Goal: Task Accomplishment & Management: Manage account settings

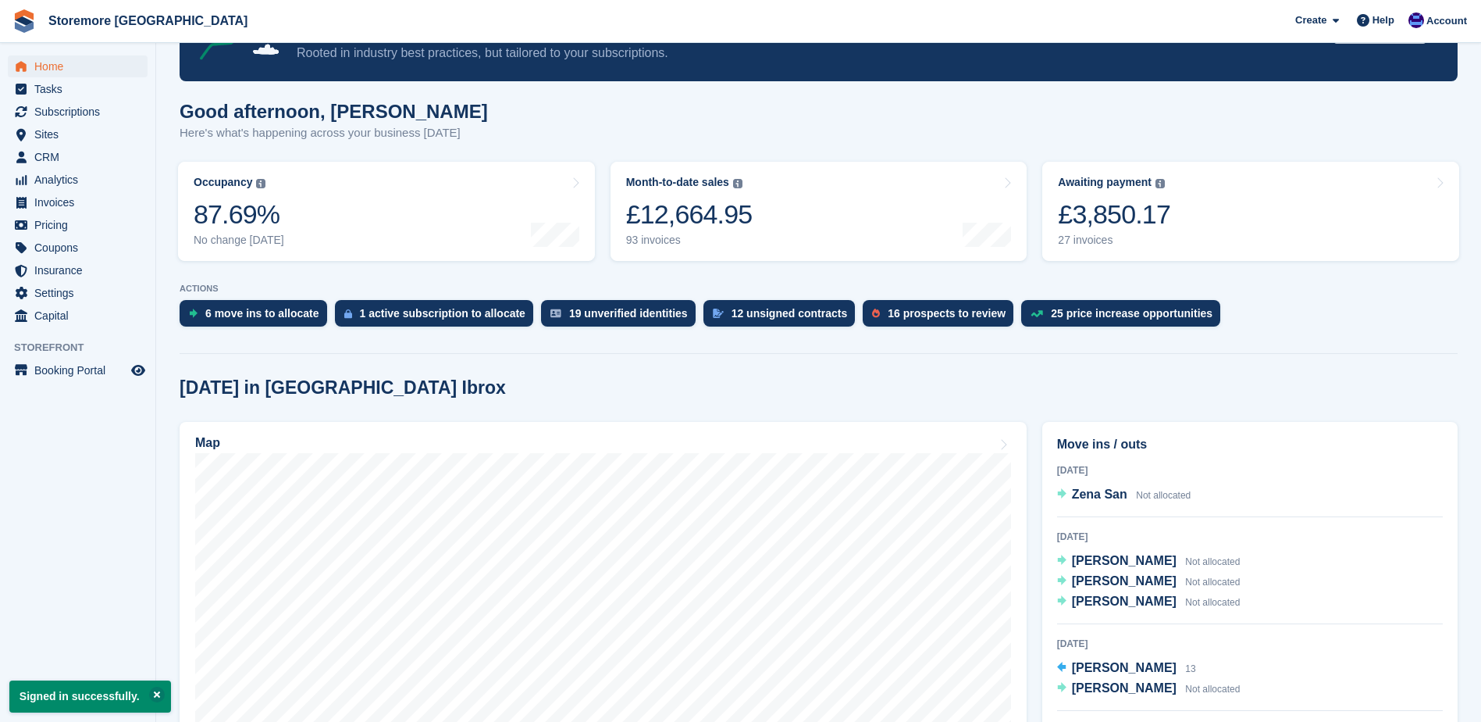
scroll to position [156, 0]
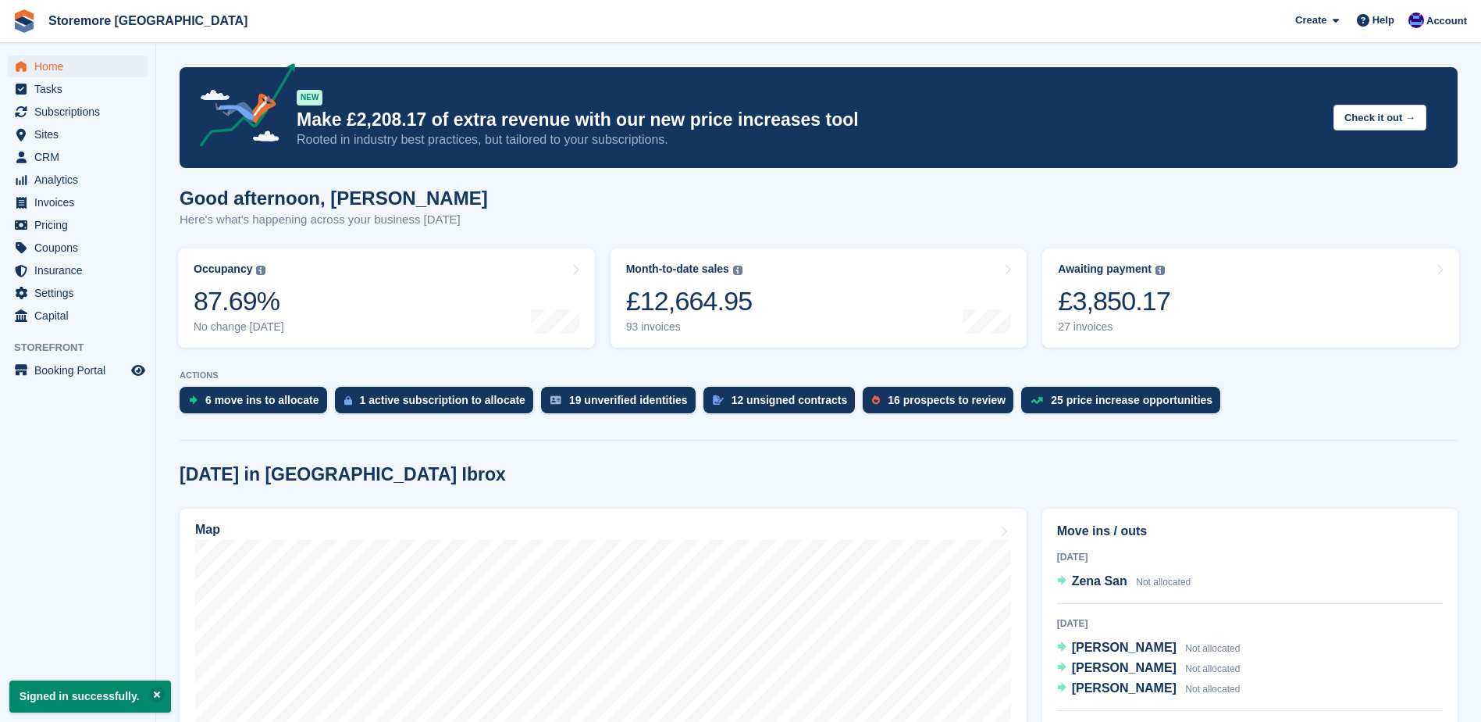
scroll to position [156, 0]
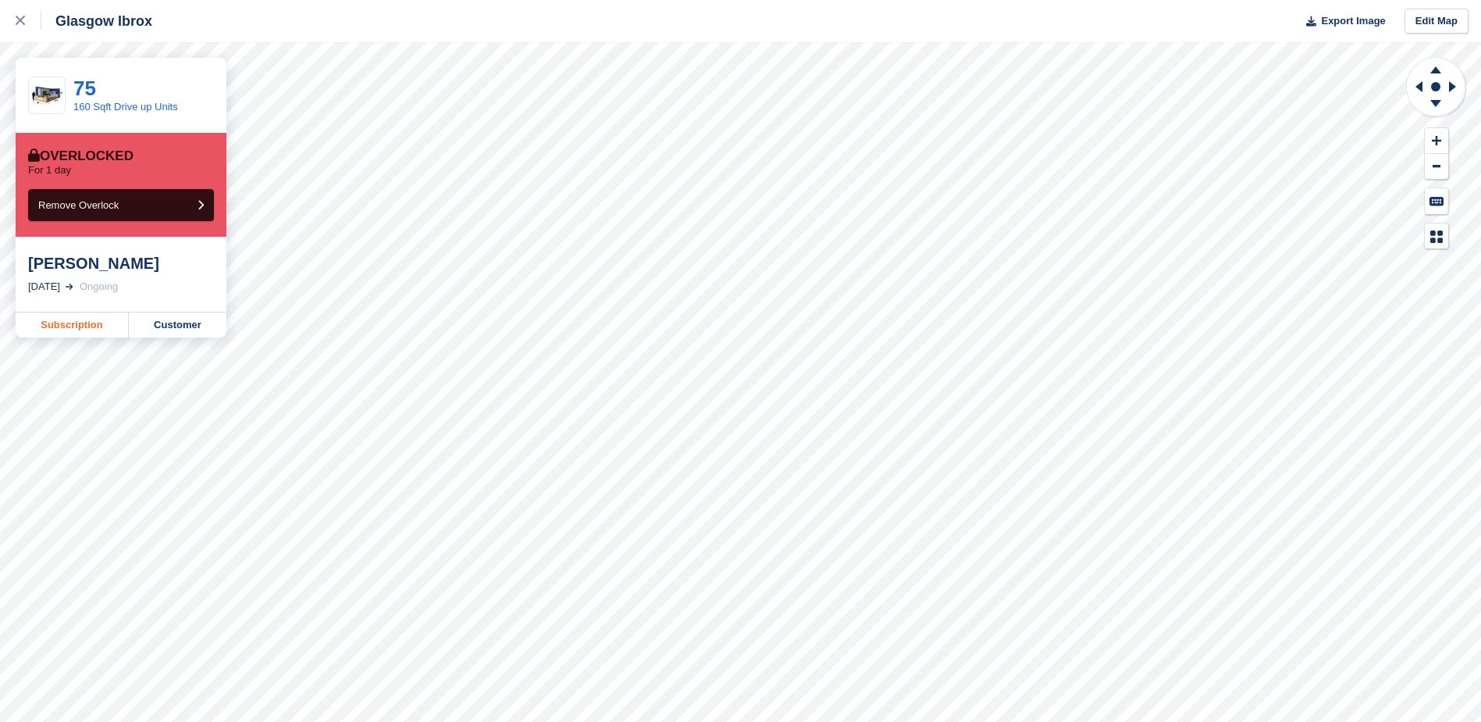
click at [64, 330] on link "Subscription" at bounding box center [72, 324] width 113 height 25
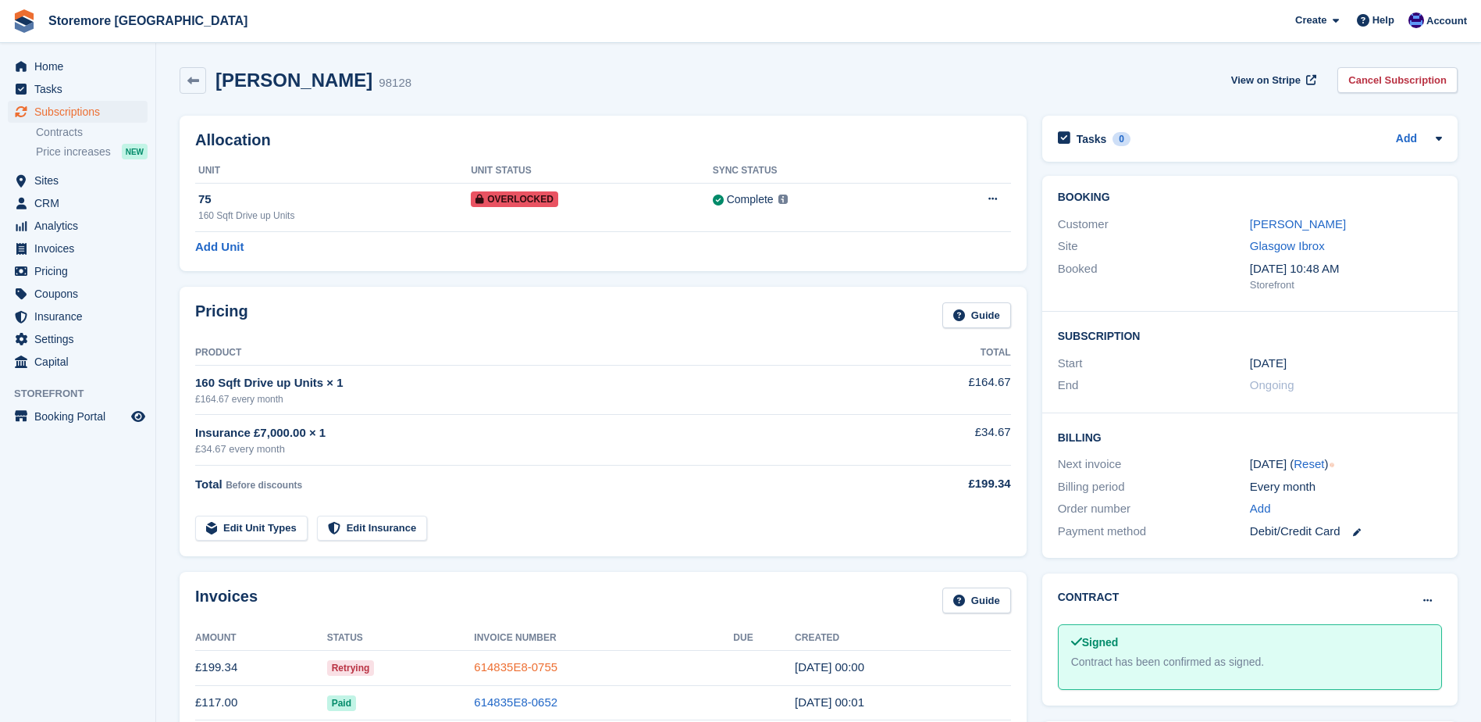
click at [535, 667] on link "614835E8-0755" at bounding box center [516, 666] width 84 height 13
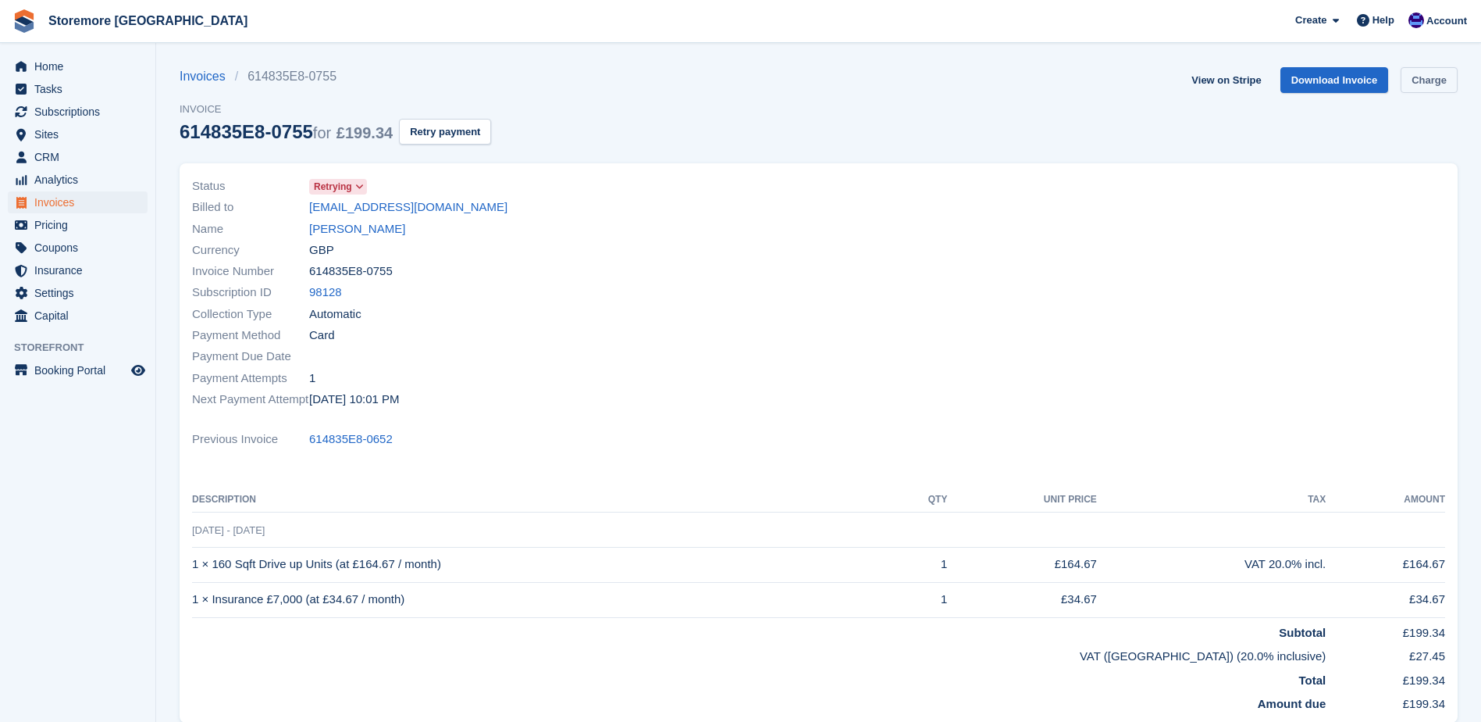
click at [1438, 87] on link "Charge" at bounding box center [1429, 80] width 57 height 26
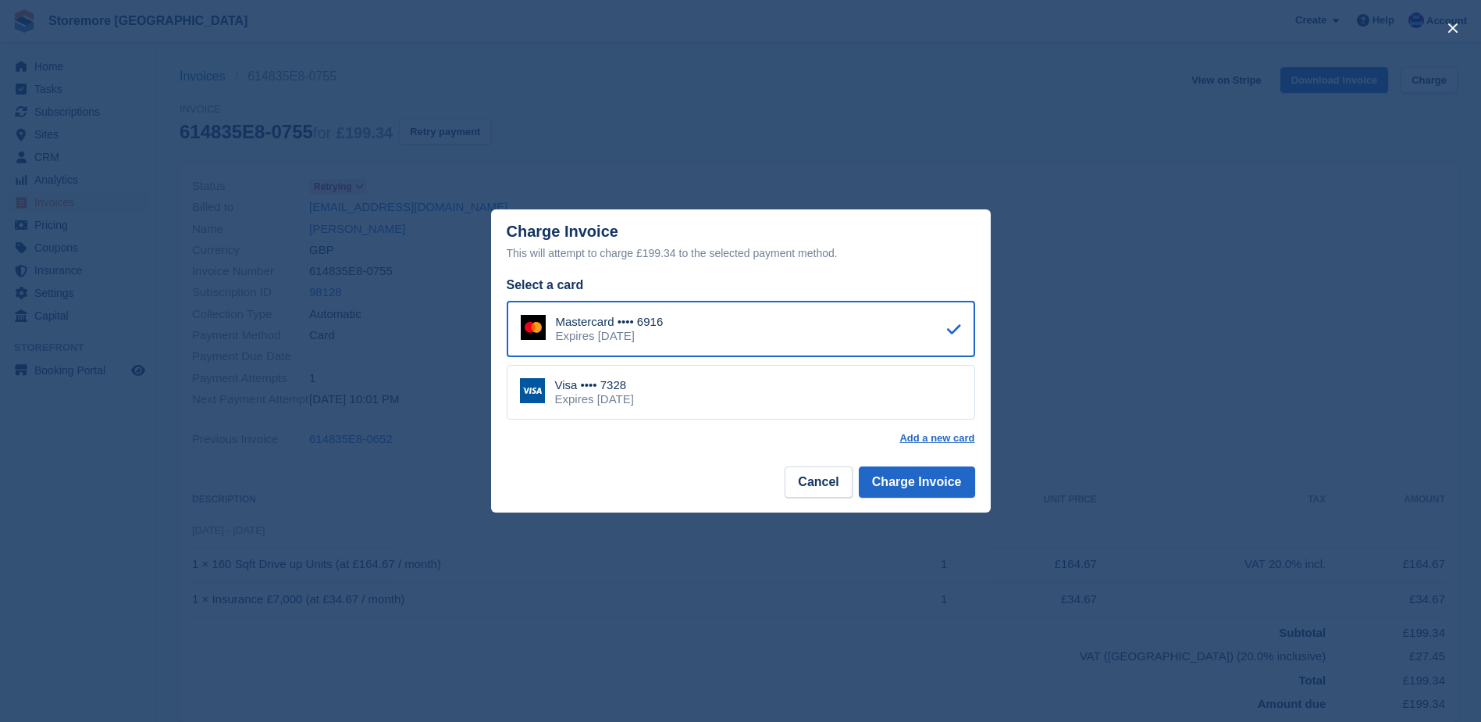
click at [634, 397] on div "Expires December 2031" at bounding box center [594, 399] width 79 height 14
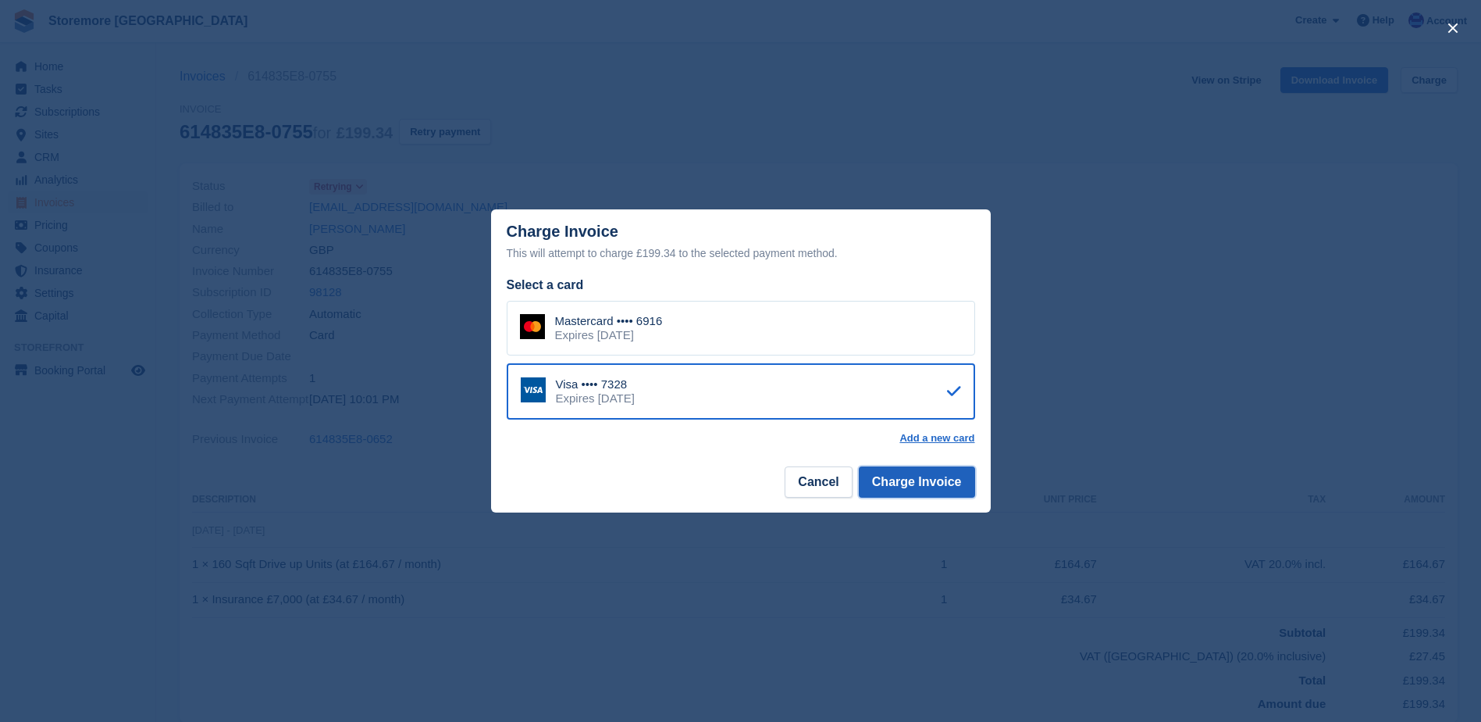
click at [894, 484] on button "Charge Invoice" at bounding box center [917, 481] width 116 height 31
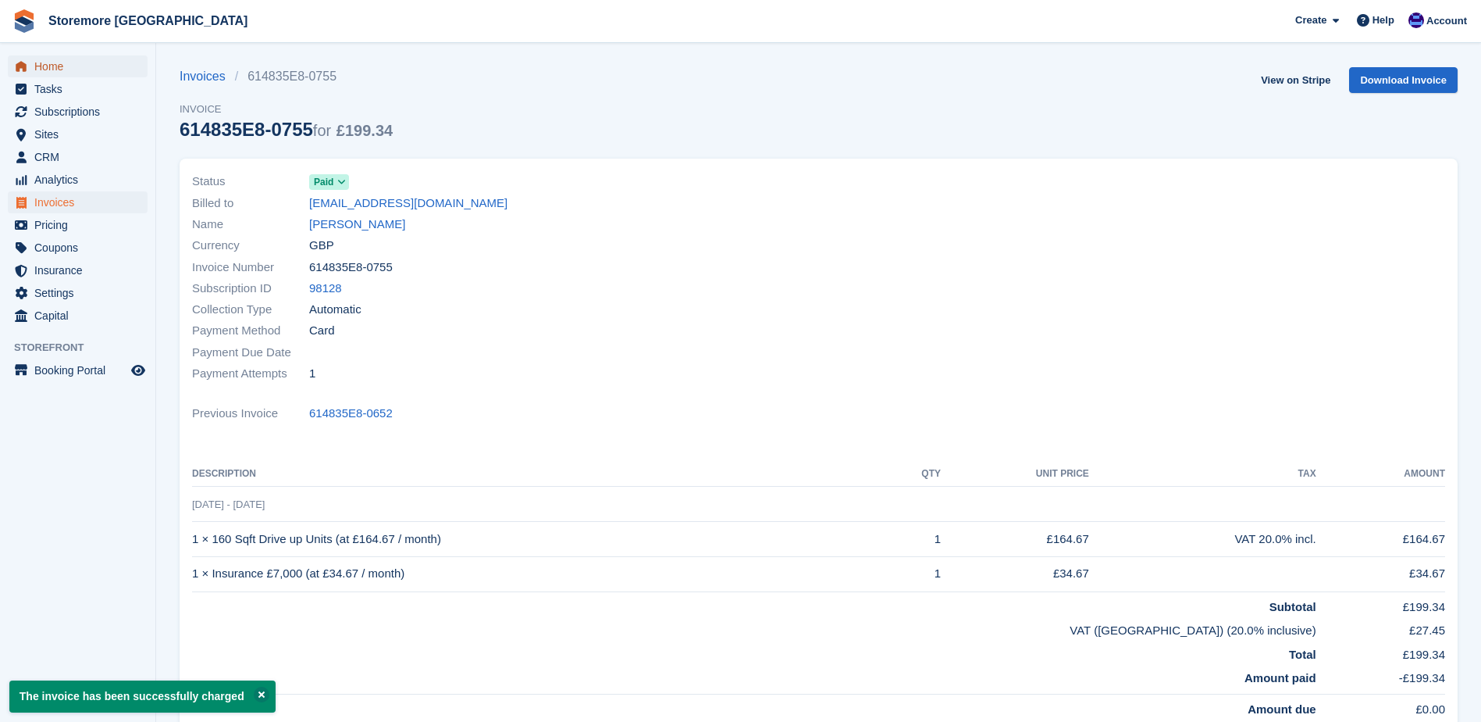
click at [65, 65] on span "Home" at bounding box center [81, 66] width 94 height 22
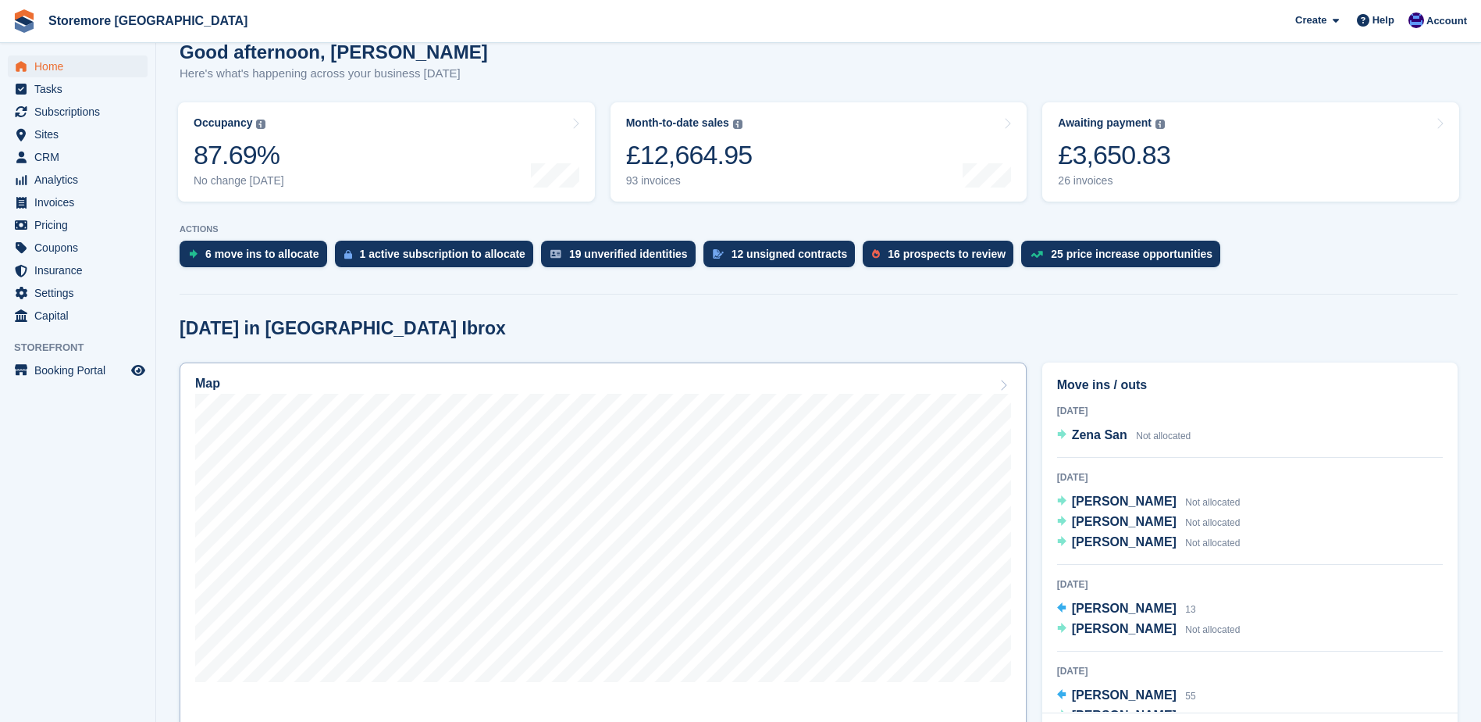
scroll to position [156, 0]
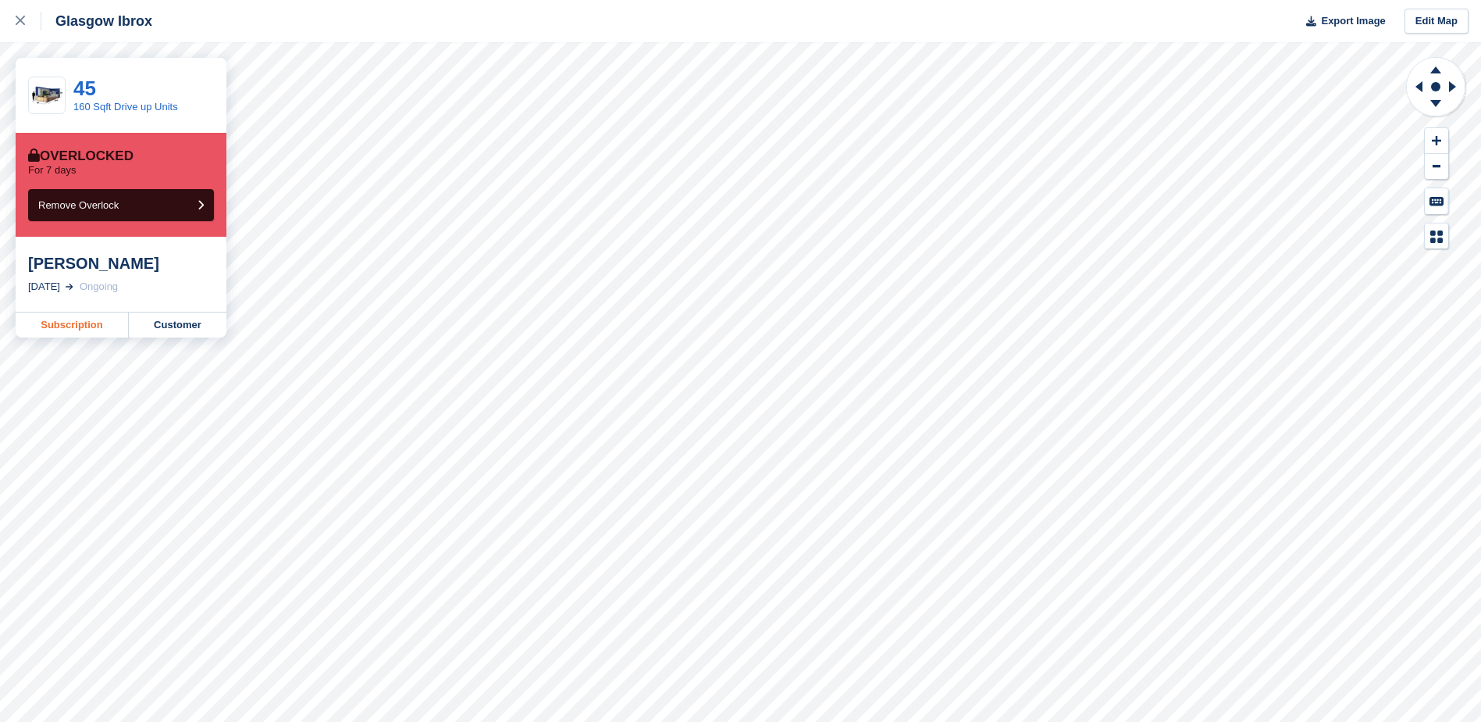
click at [70, 322] on link "Subscription" at bounding box center [72, 324] width 113 height 25
click at [58, 331] on link "Subscription" at bounding box center [72, 324] width 113 height 25
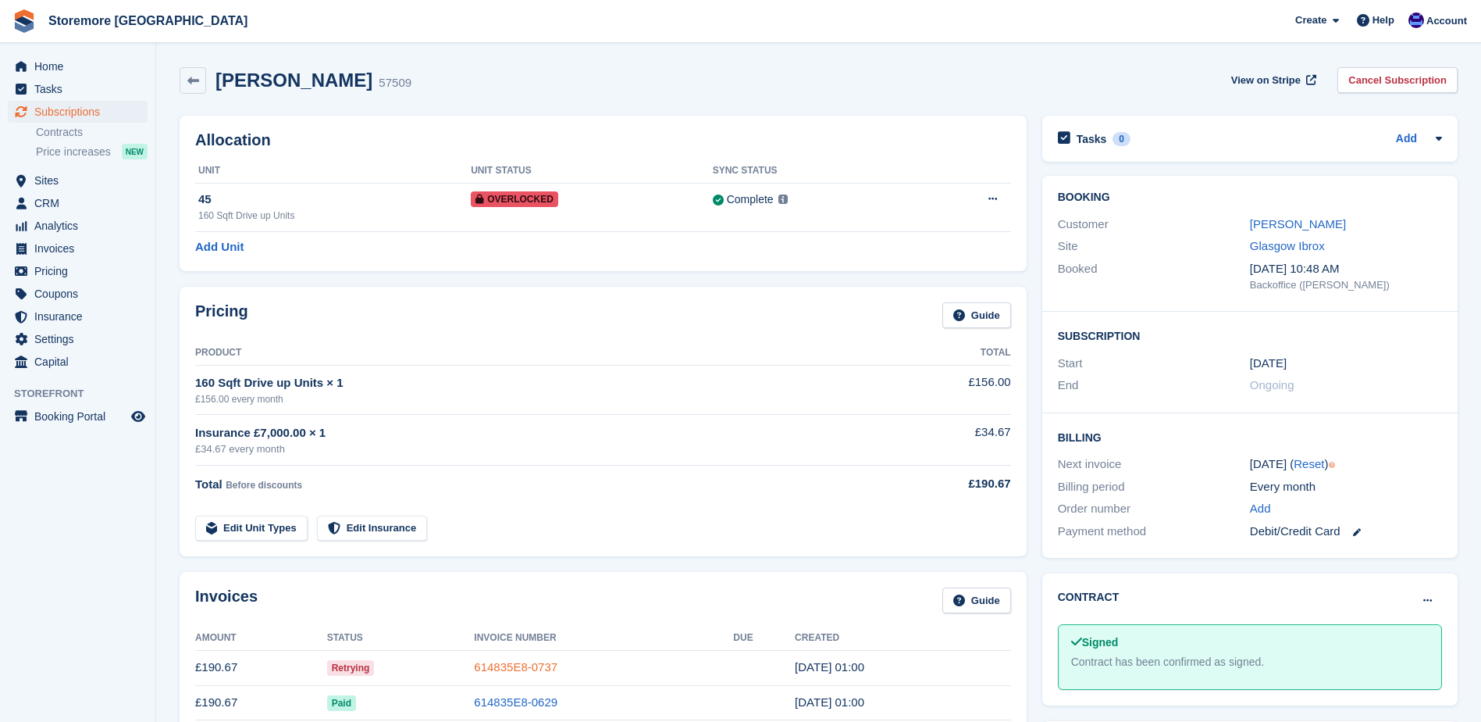
click at [529, 665] on link "614835E8-0737" at bounding box center [516, 666] width 84 height 13
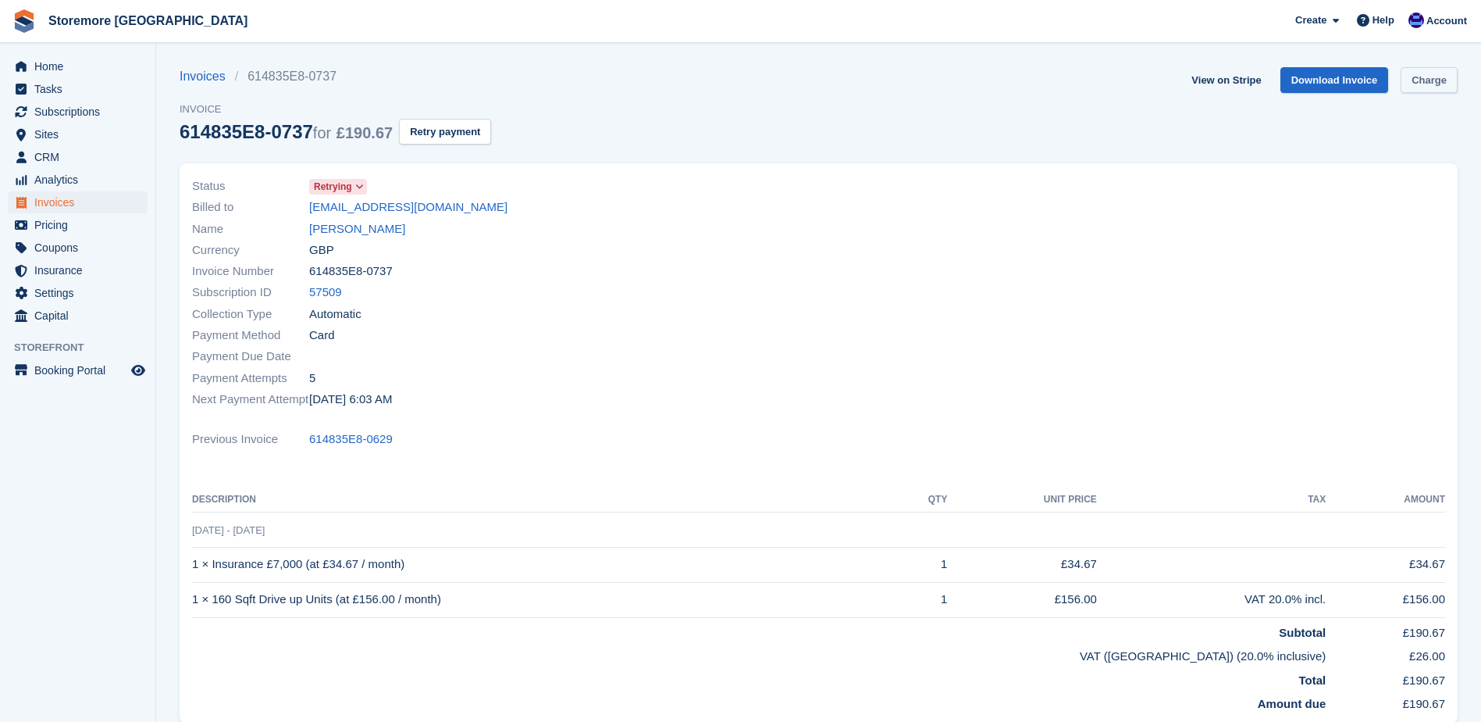
click at [1408, 91] on div "View on Stripe Download Invoice Charge" at bounding box center [1321, 83] width 273 height 32
click at [1413, 91] on link "Charge" at bounding box center [1429, 80] width 57 height 26
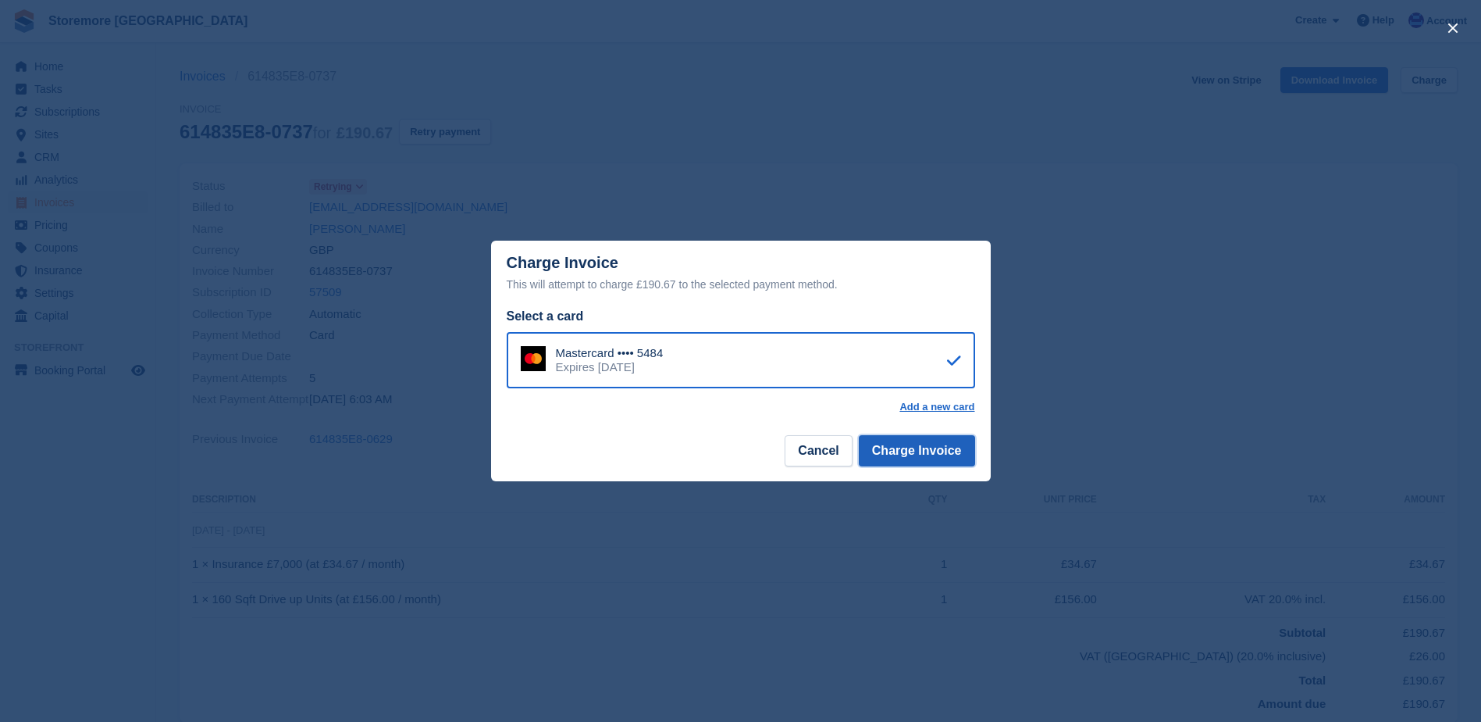
click at [911, 451] on button "Charge Invoice" at bounding box center [917, 450] width 116 height 31
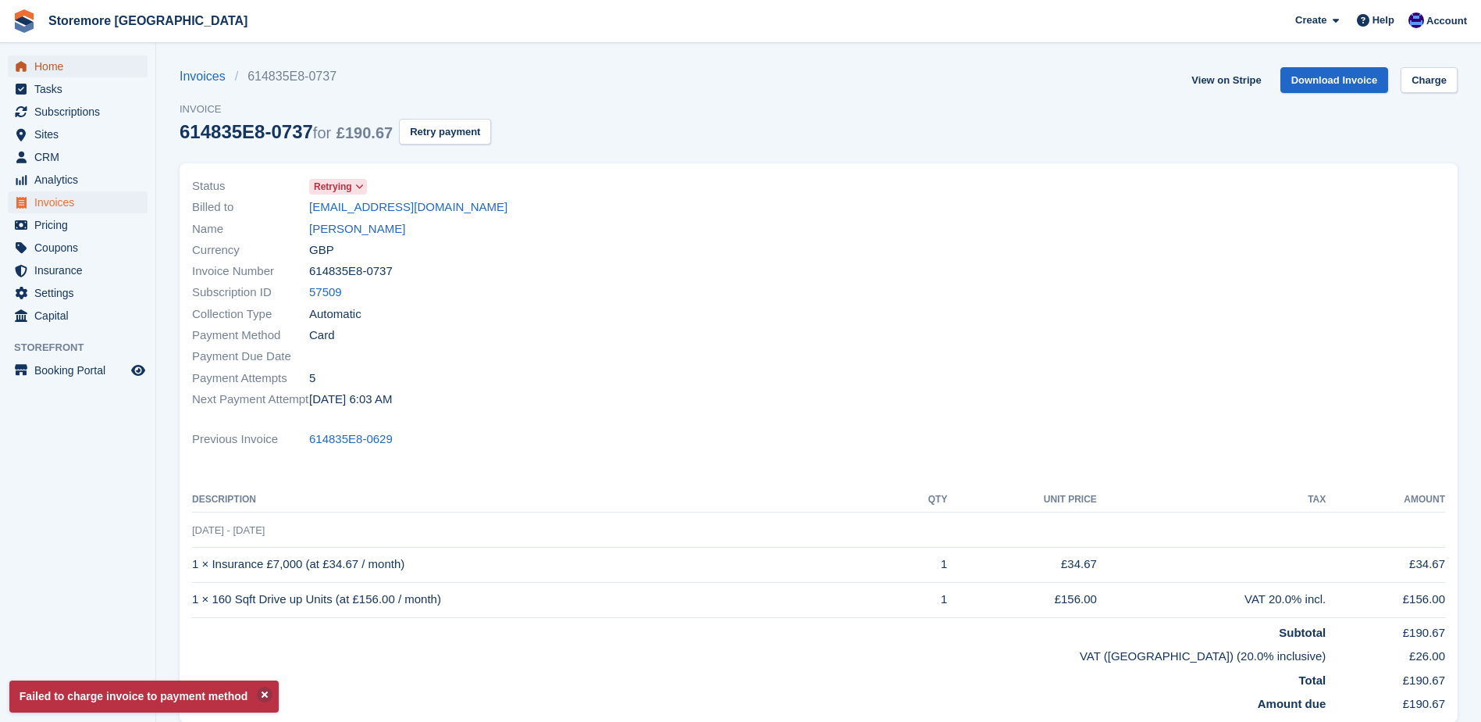
click at [99, 58] on span "Home" at bounding box center [81, 66] width 94 height 22
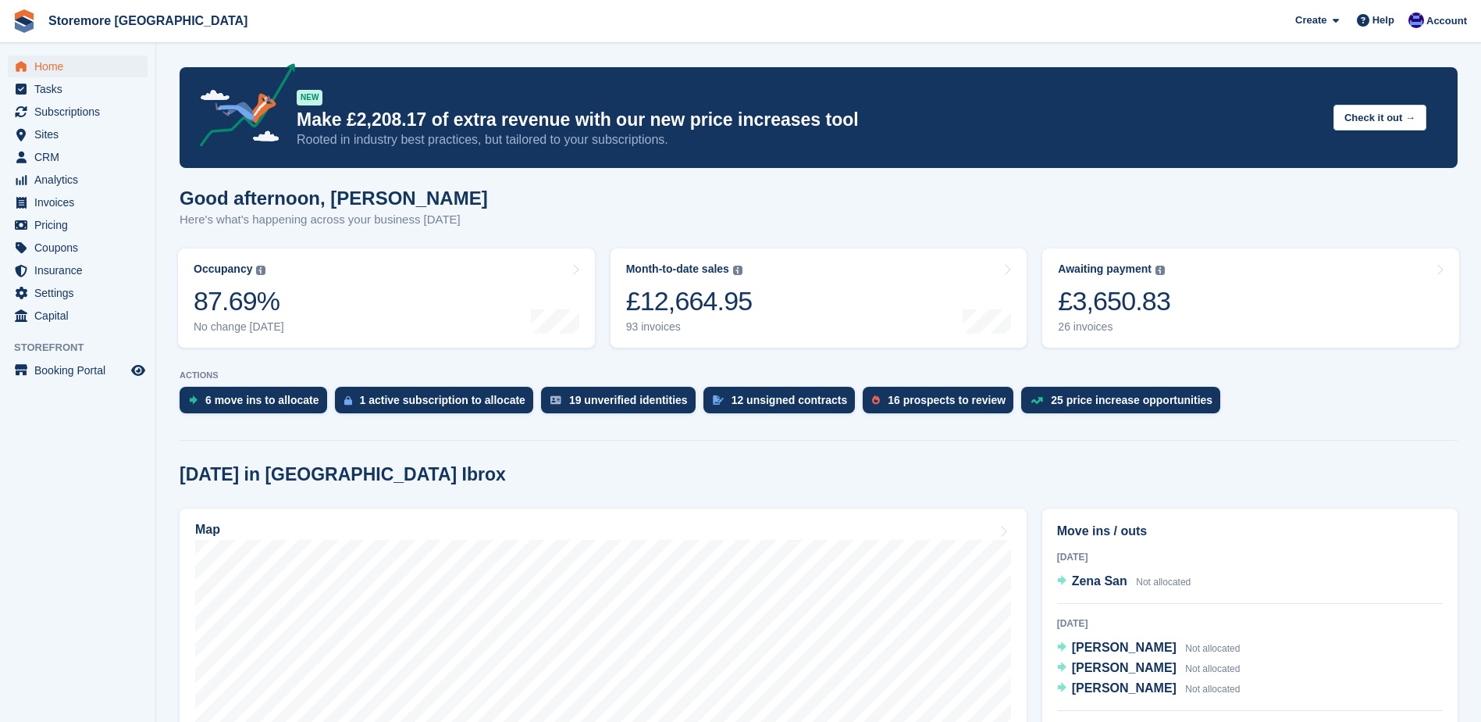
scroll to position [234, 0]
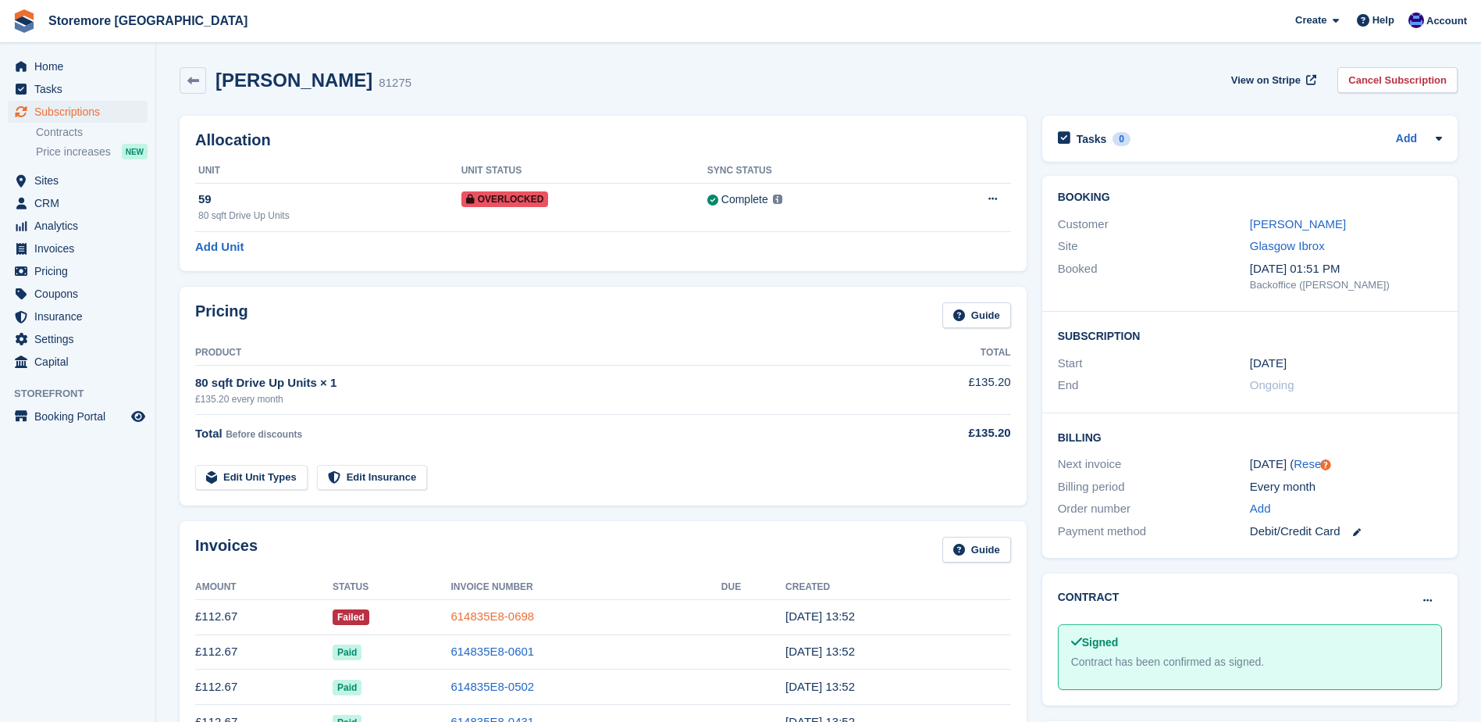
click at [504, 611] on link "614835E8-0698" at bounding box center [493, 615] width 84 height 13
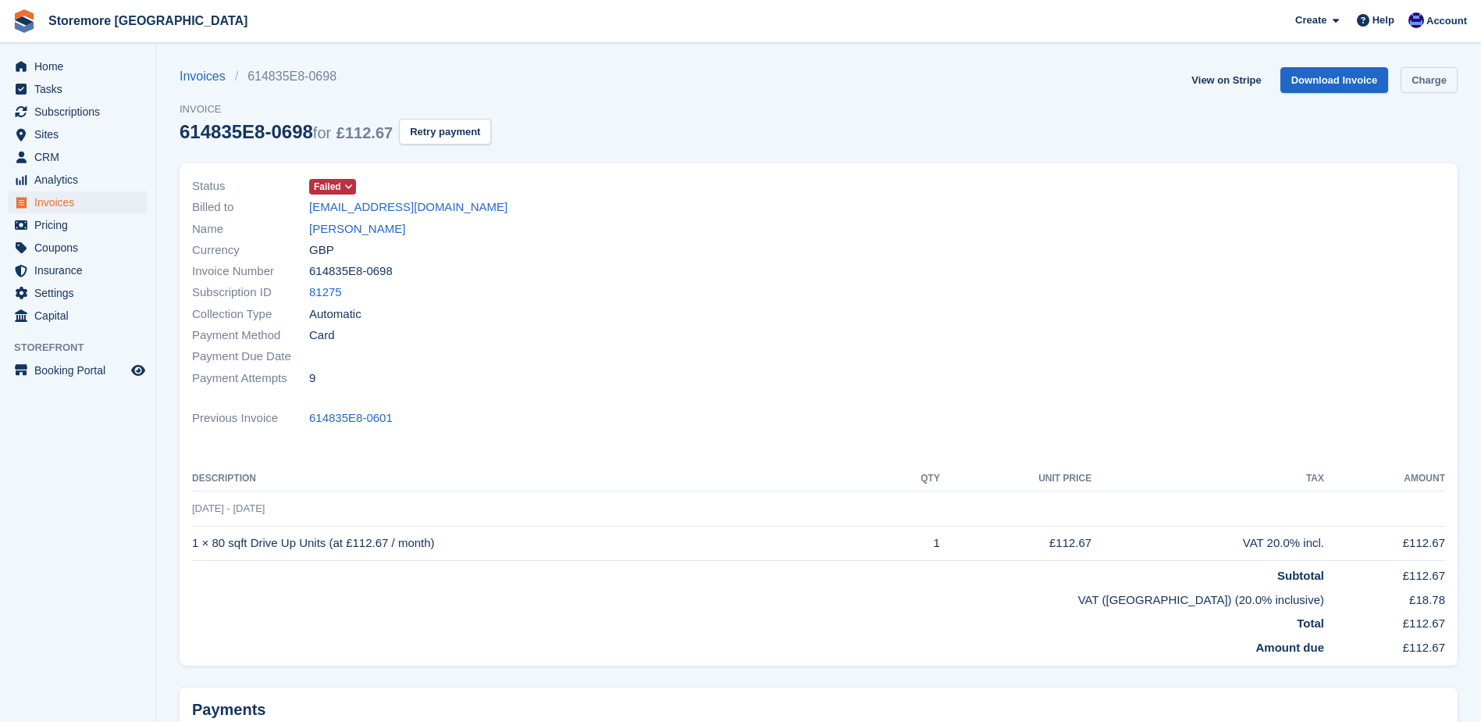
click at [1442, 68] on link "Charge" at bounding box center [1429, 80] width 57 height 26
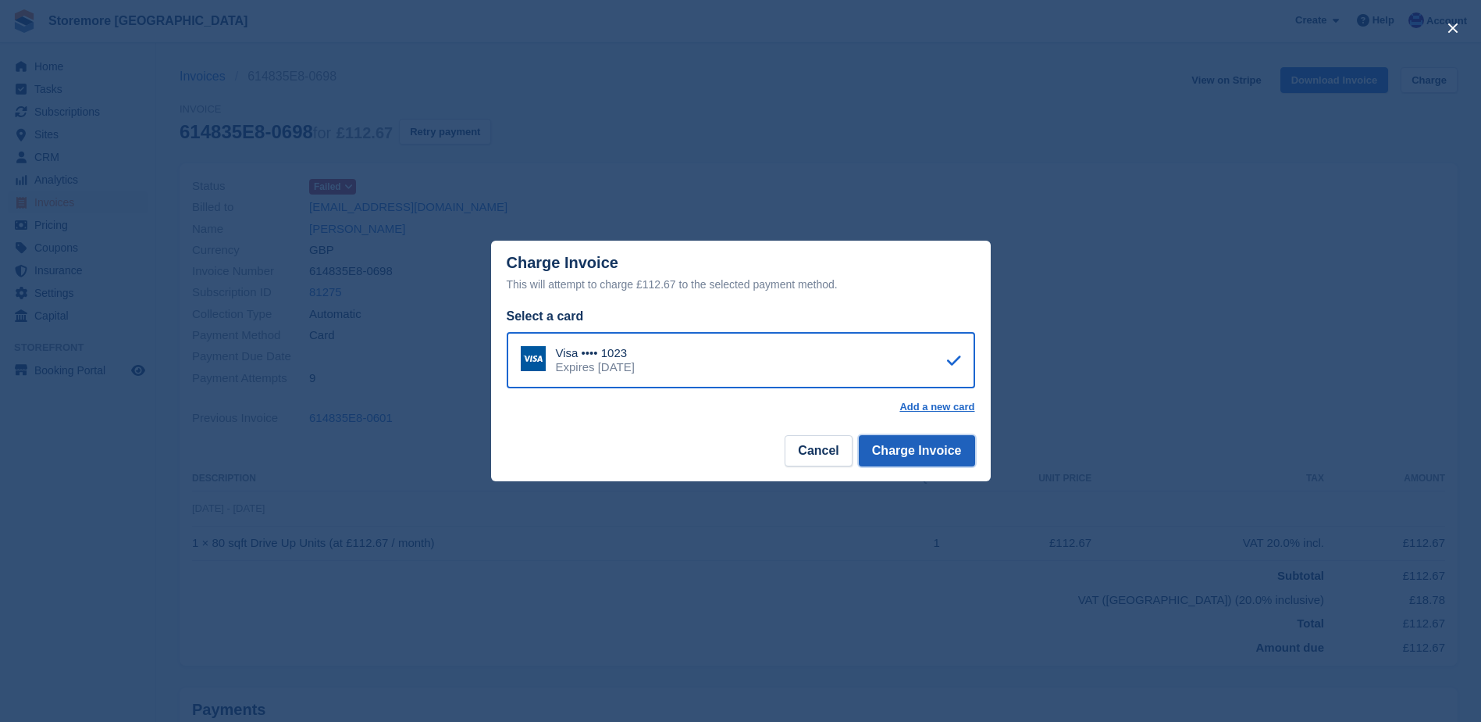
click at [932, 464] on button "Charge Invoice" at bounding box center [917, 450] width 116 height 31
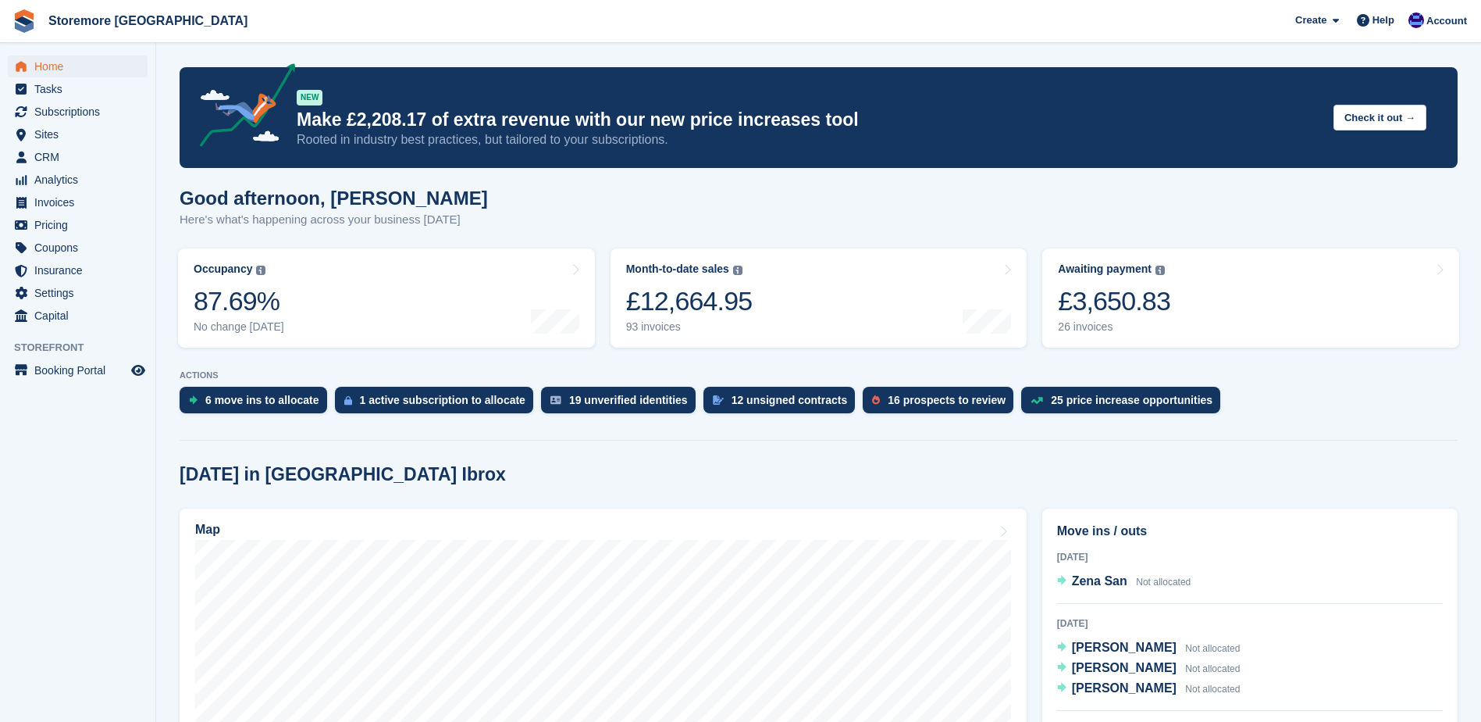
scroll to position [156, 0]
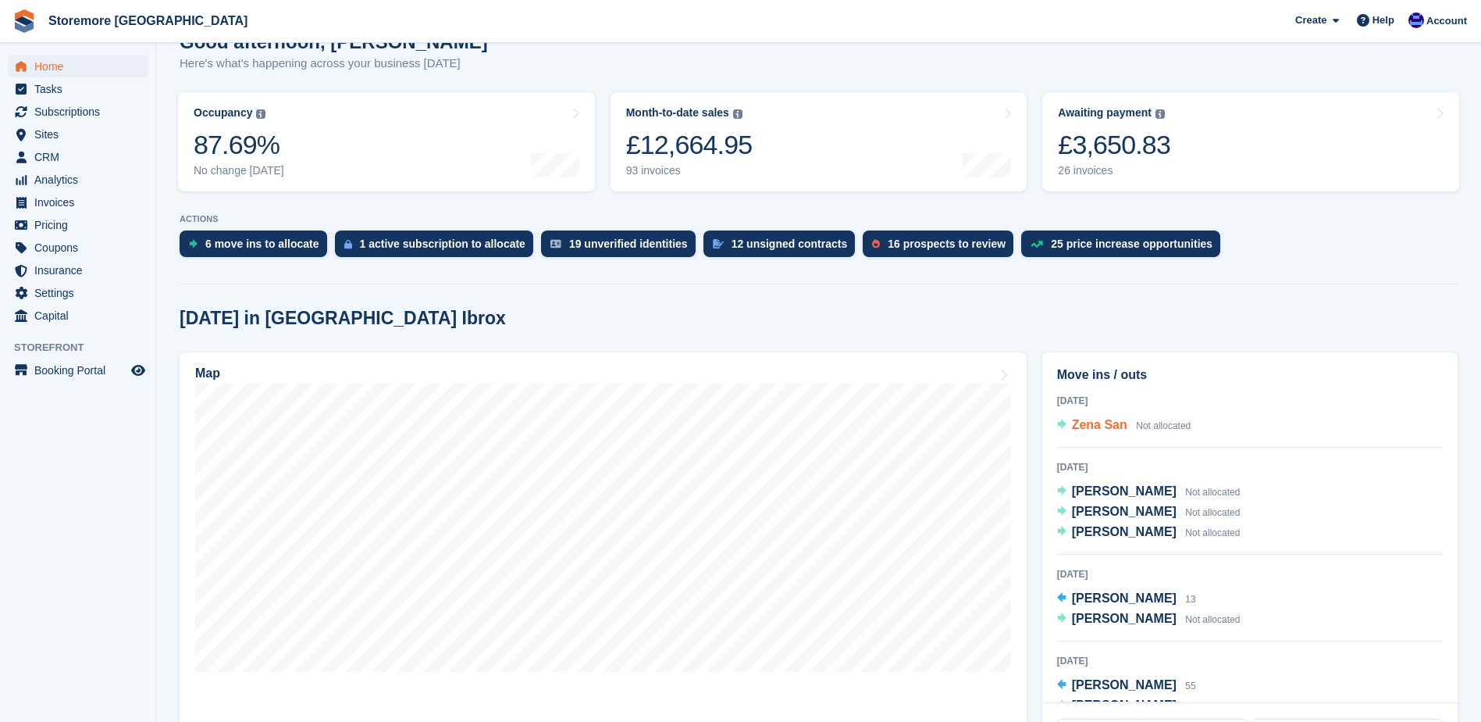
click at [1111, 431] on span "Zena San" at bounding box center [1099, 424] width 55 height 13
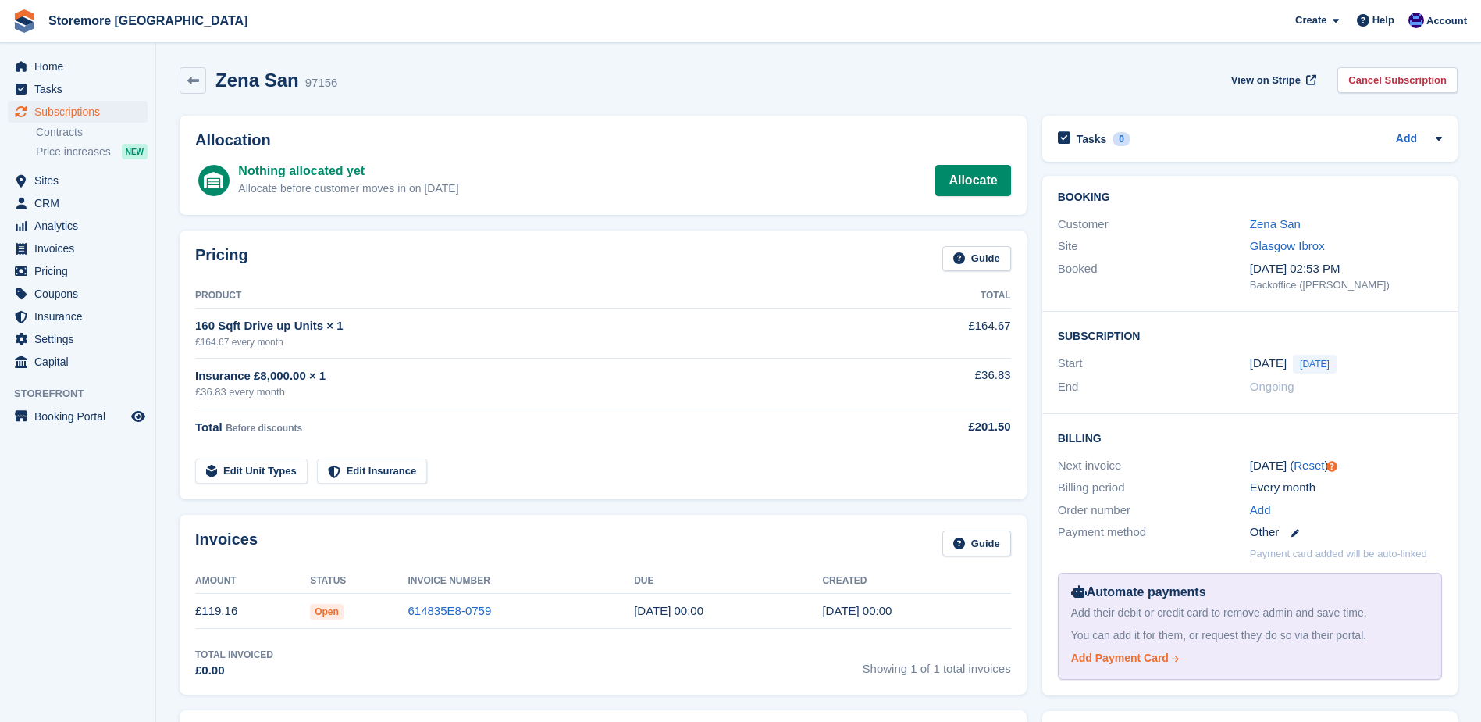
click at [1123, 661] on div "Add Payment Card" at bounding box center [1120, 658] width 98 height 16
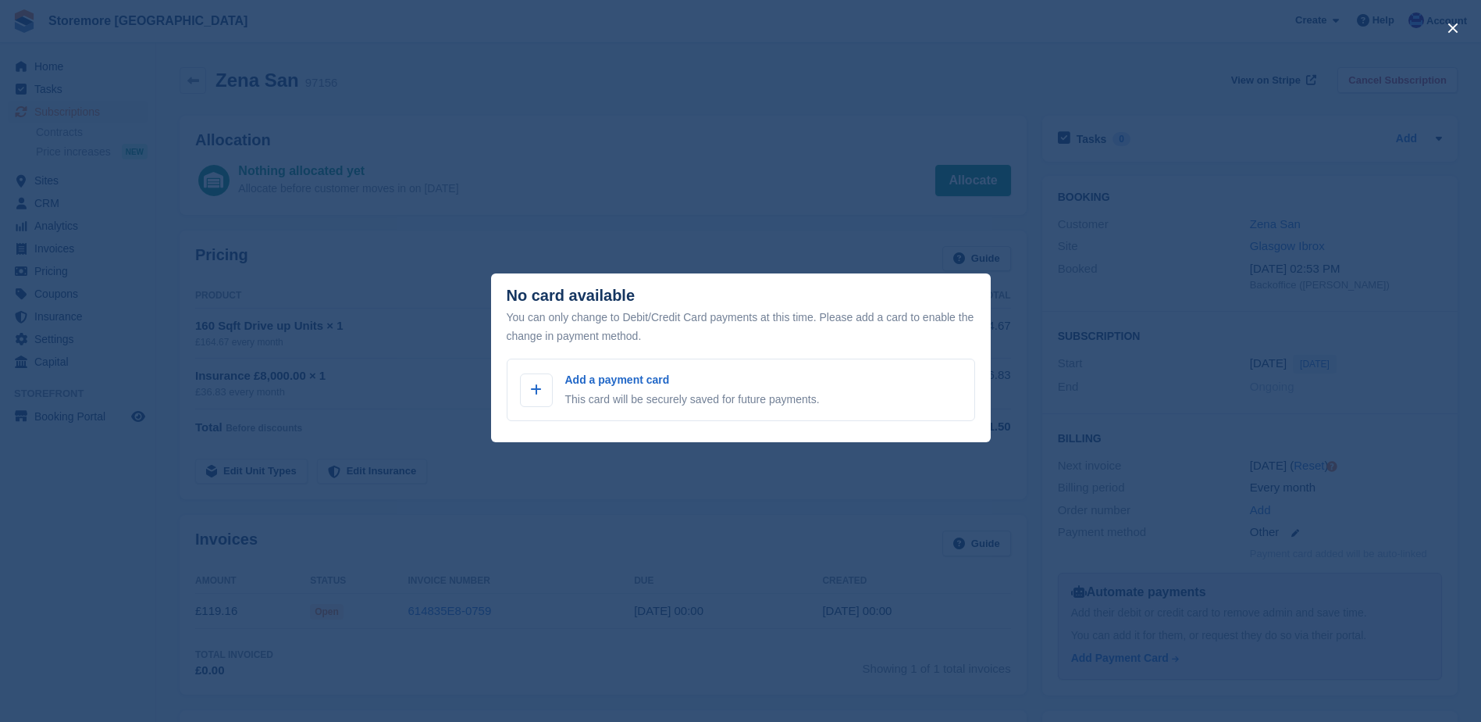
click at [926, 211] on div "close" at bounding box center [740, 361] width 1481 height 722
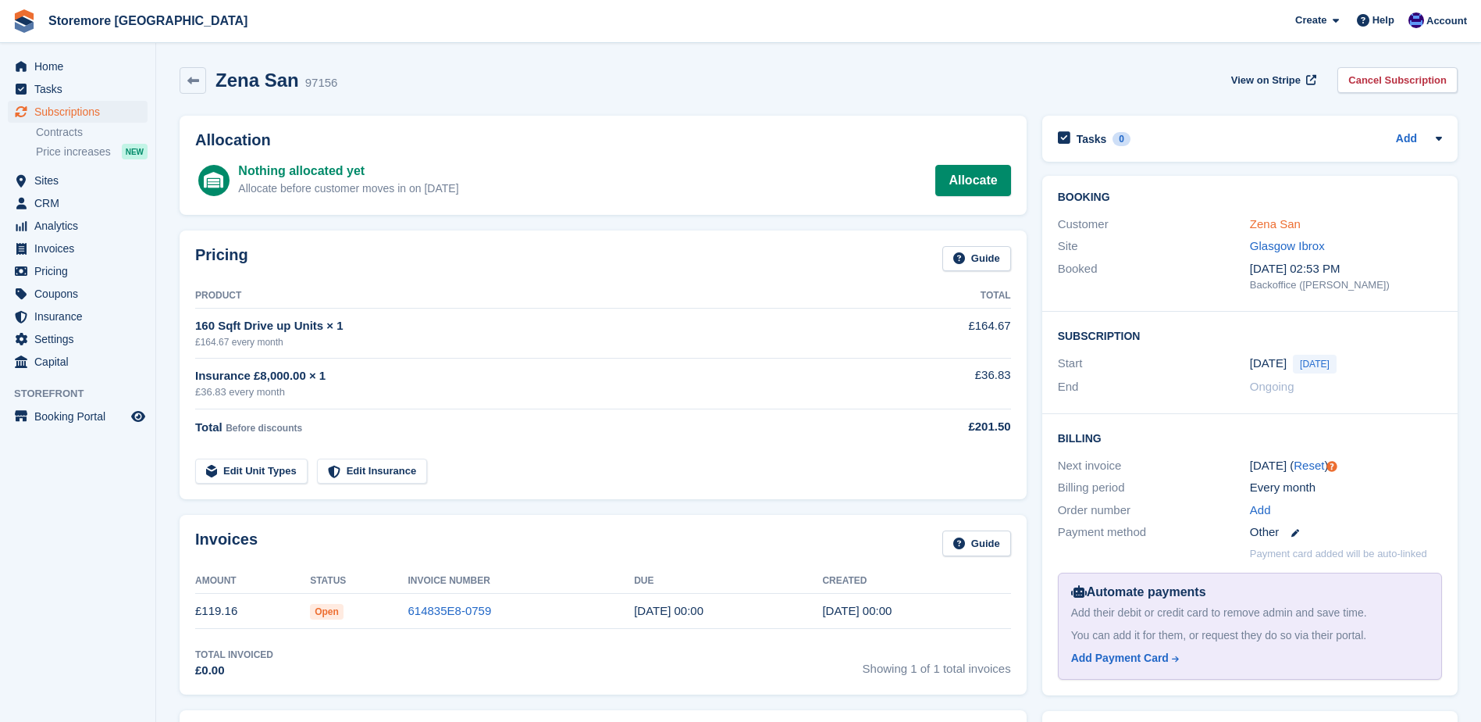
click at [1263, 223] on link "Zena San" at bounding box center [1275, 223] width 51 height 13
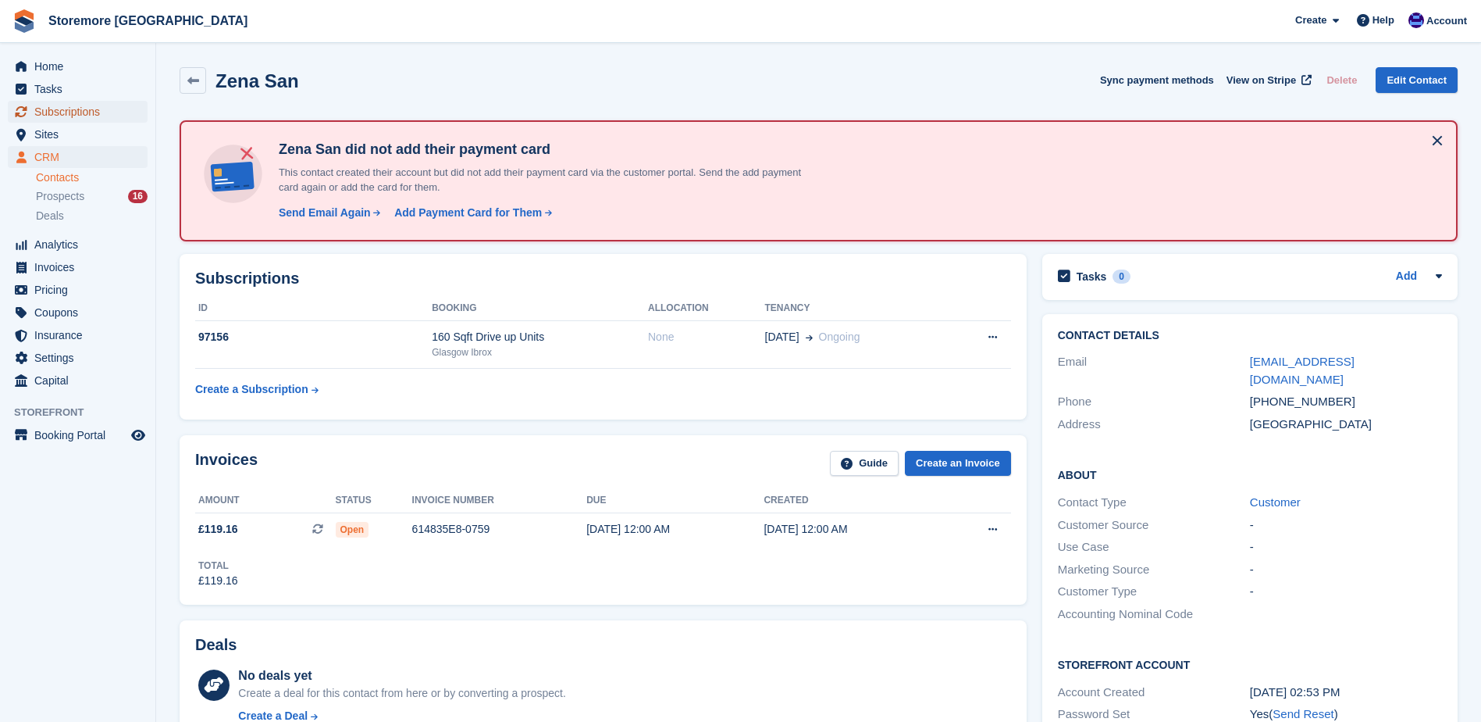
click at [83, 119] on span "Subscriptions" at bounding box center [81, 112] width 94 height 22
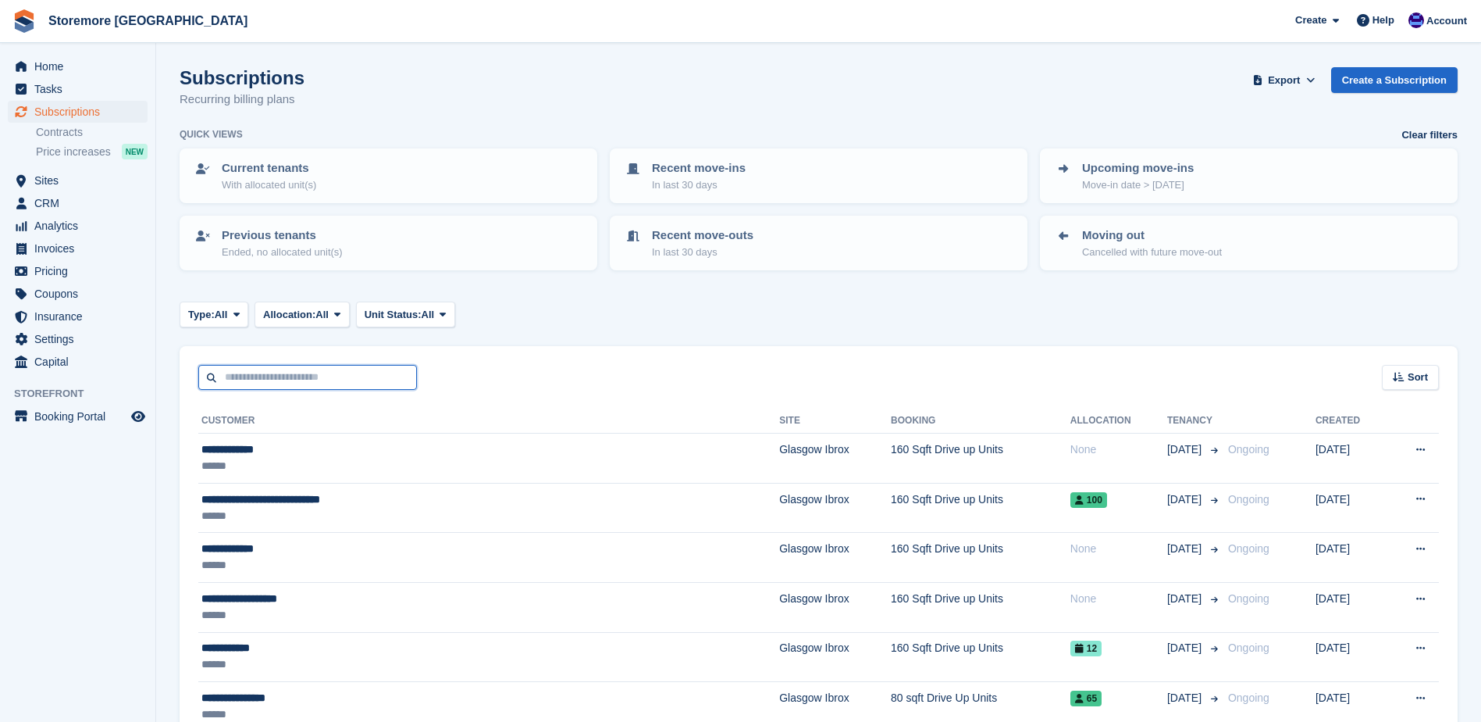
click at [321, 385] on input "text" at bounding box center [307, 378] width 219 height 26
type input "**********"
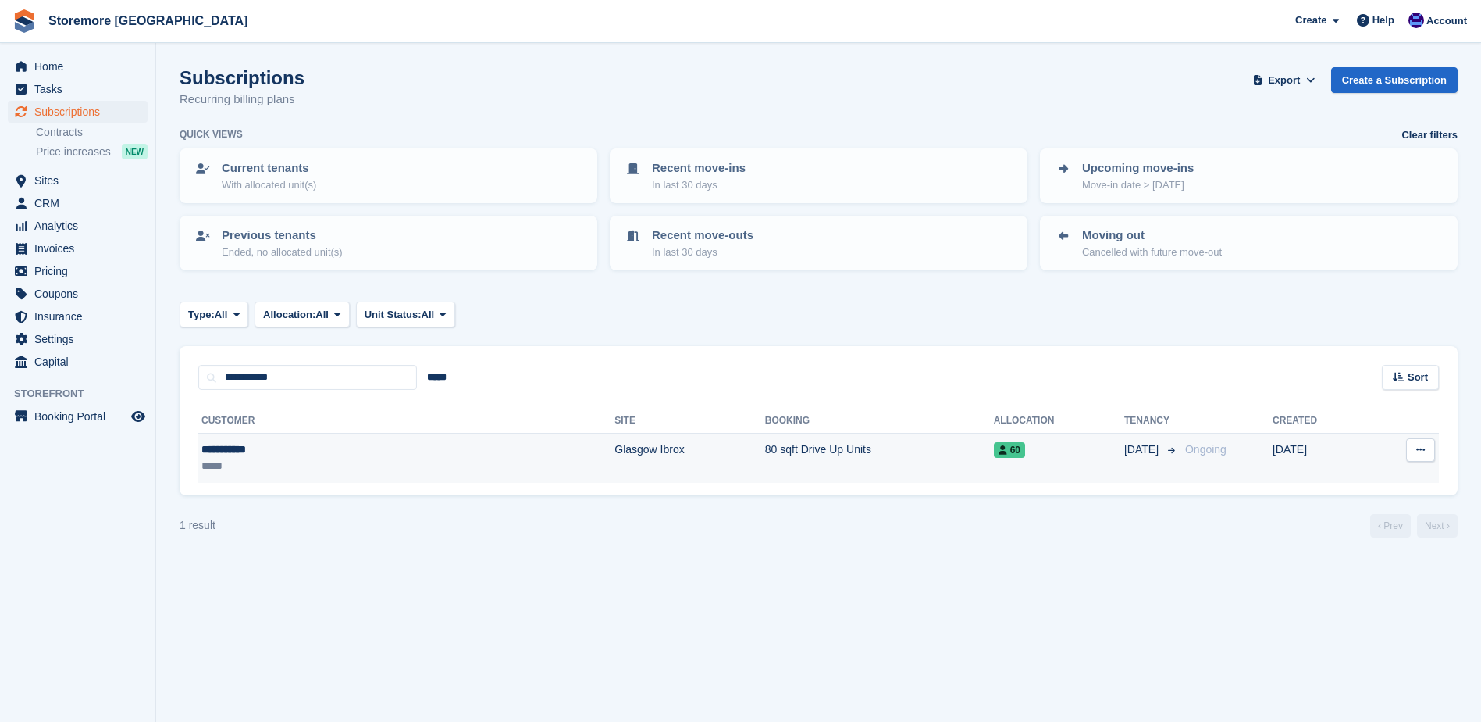
click at [344, 451] on div "**********" at bounding box center [296, 449] width 191 height 16
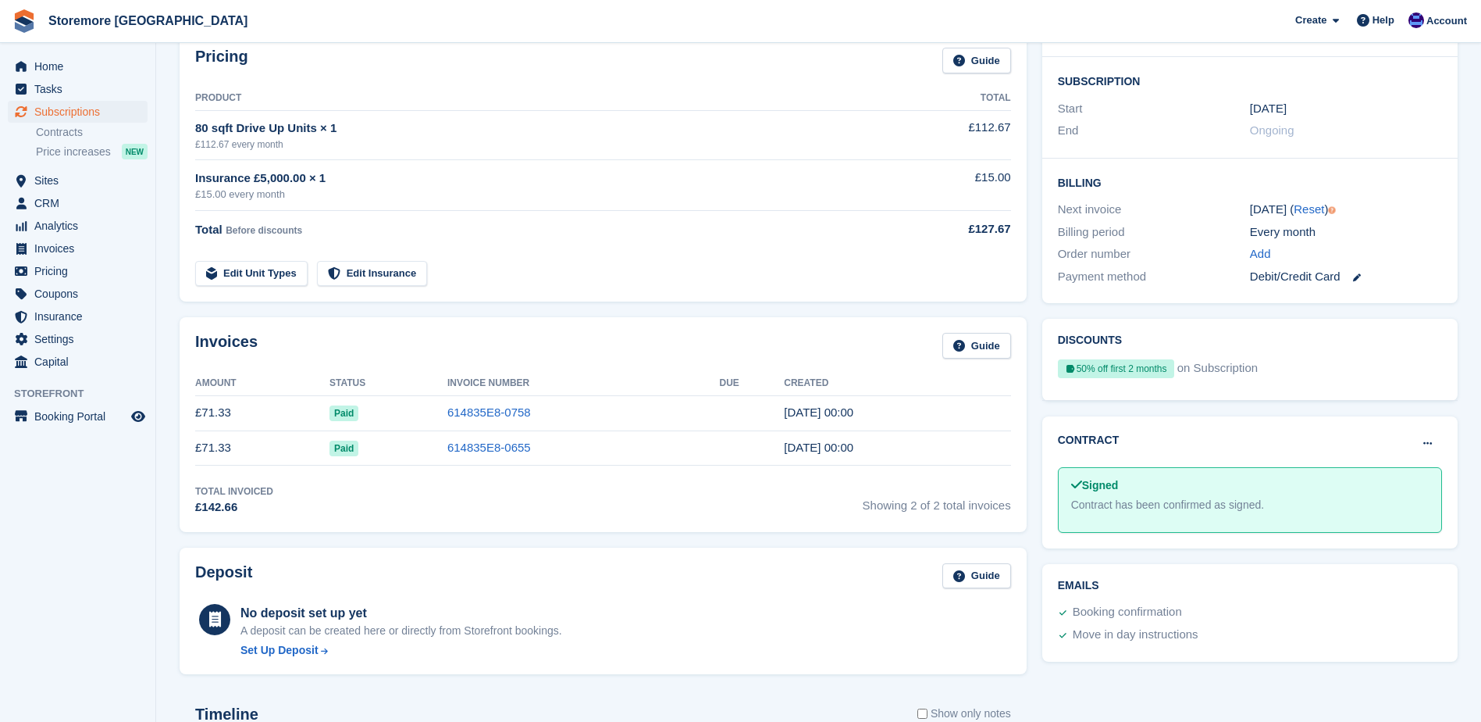
scroll to position [312, 0]
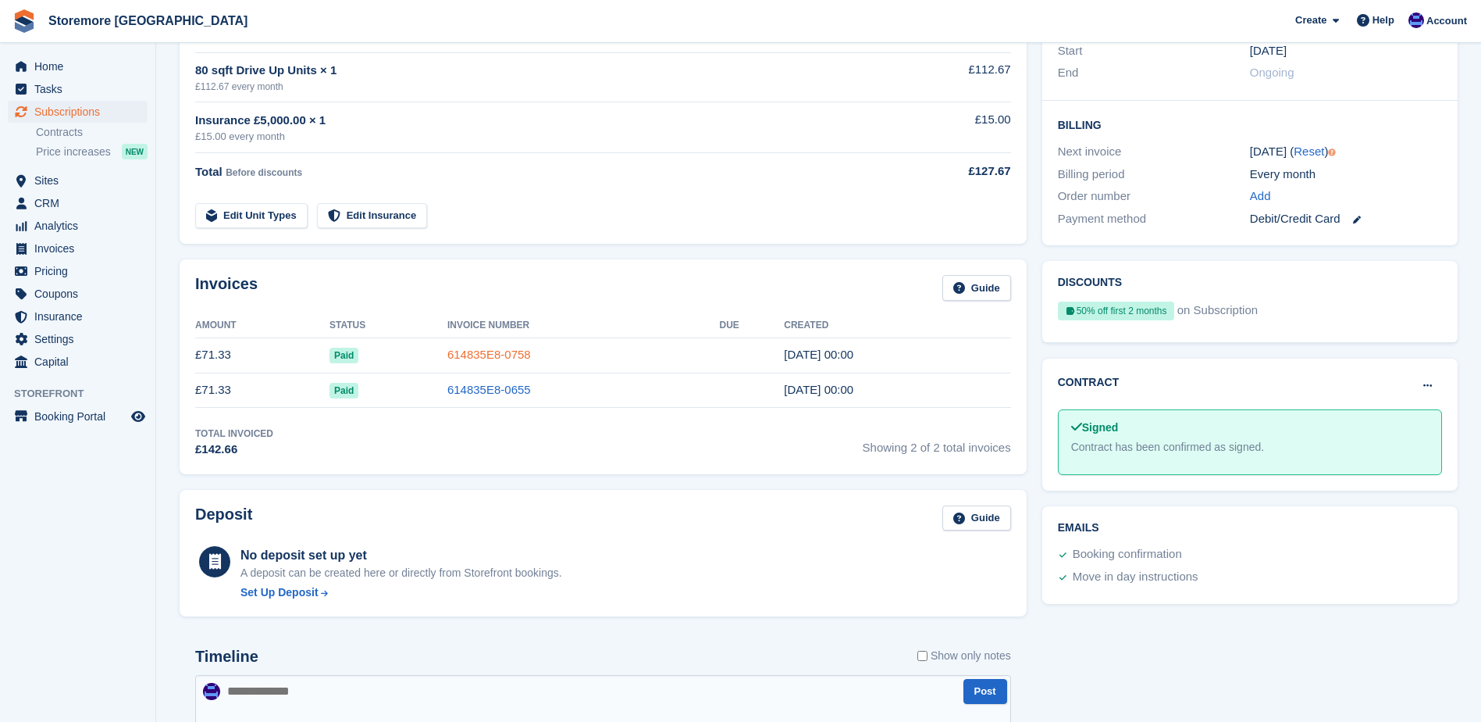
click at [493, 351] on link "614835E8-0758" at bounding box center [489, 354] width 84 height 13
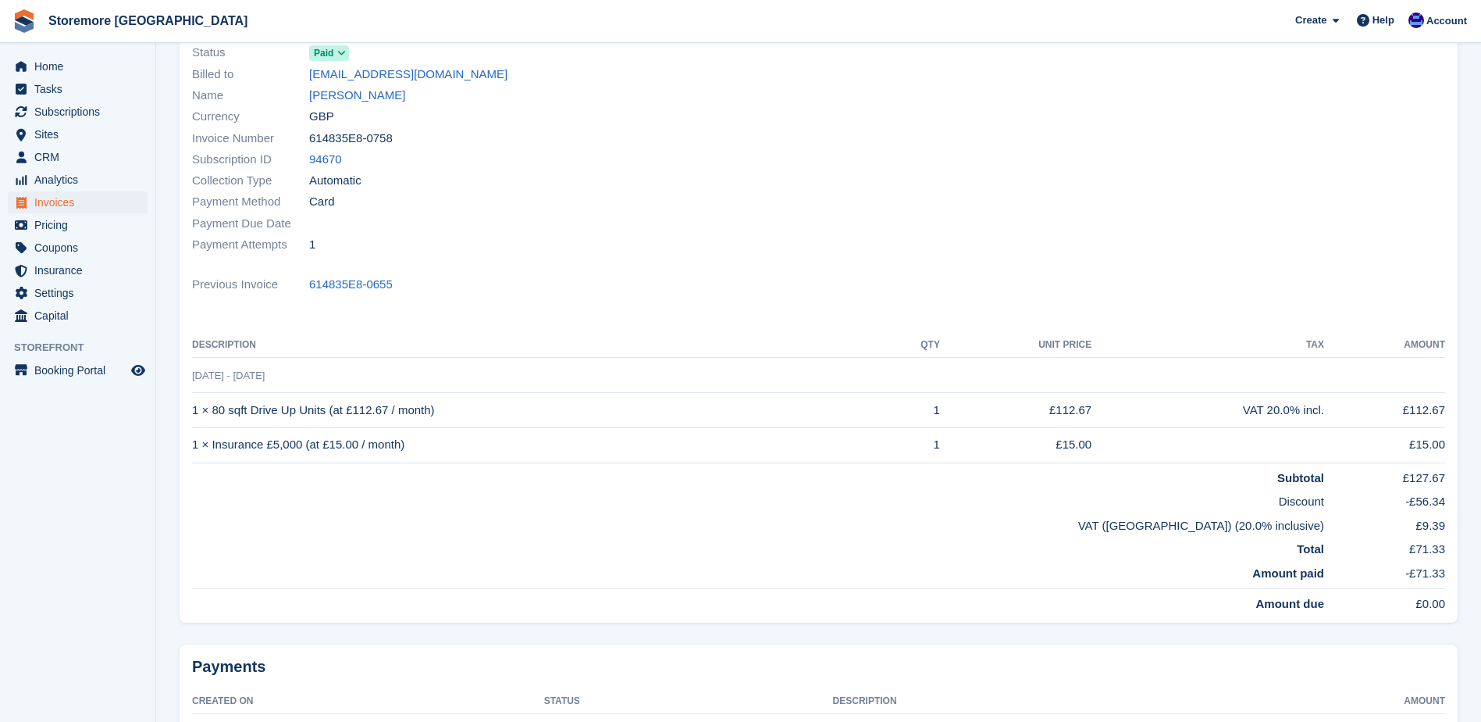
scroll to position [156, 0]
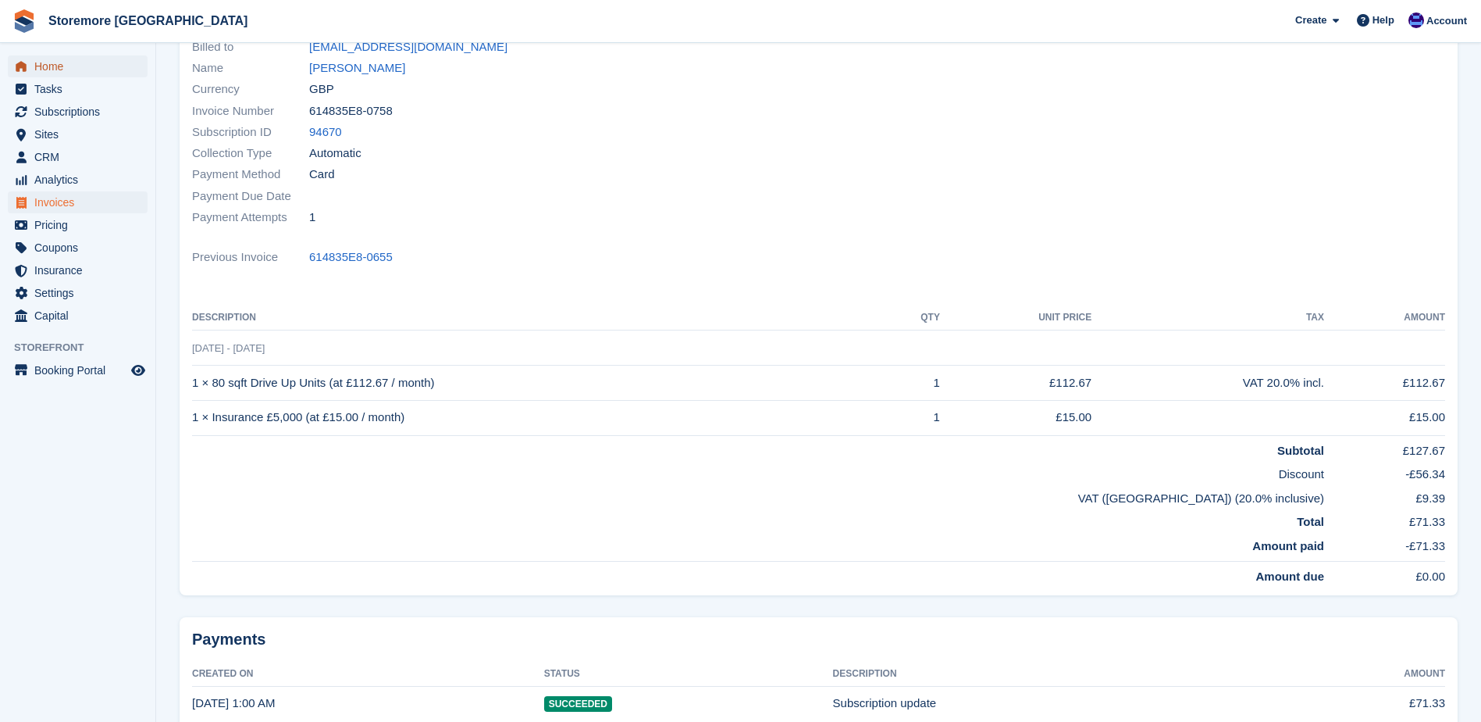
click at [132, 61] on link "Home" at bounding box center [78, 66] width 140 height 22
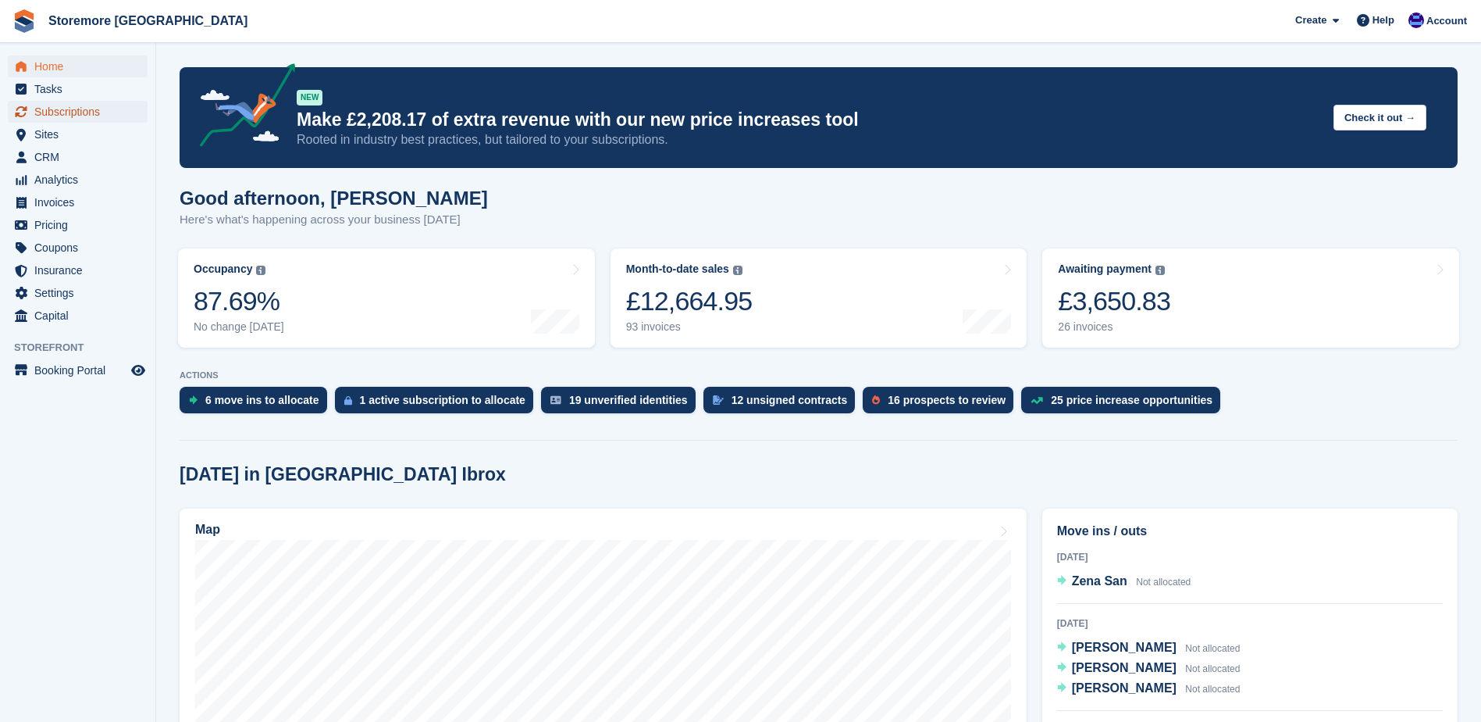
click at [91, 106] on span "Subscriptions" at bounding box center [81, 112] width 94 height 22
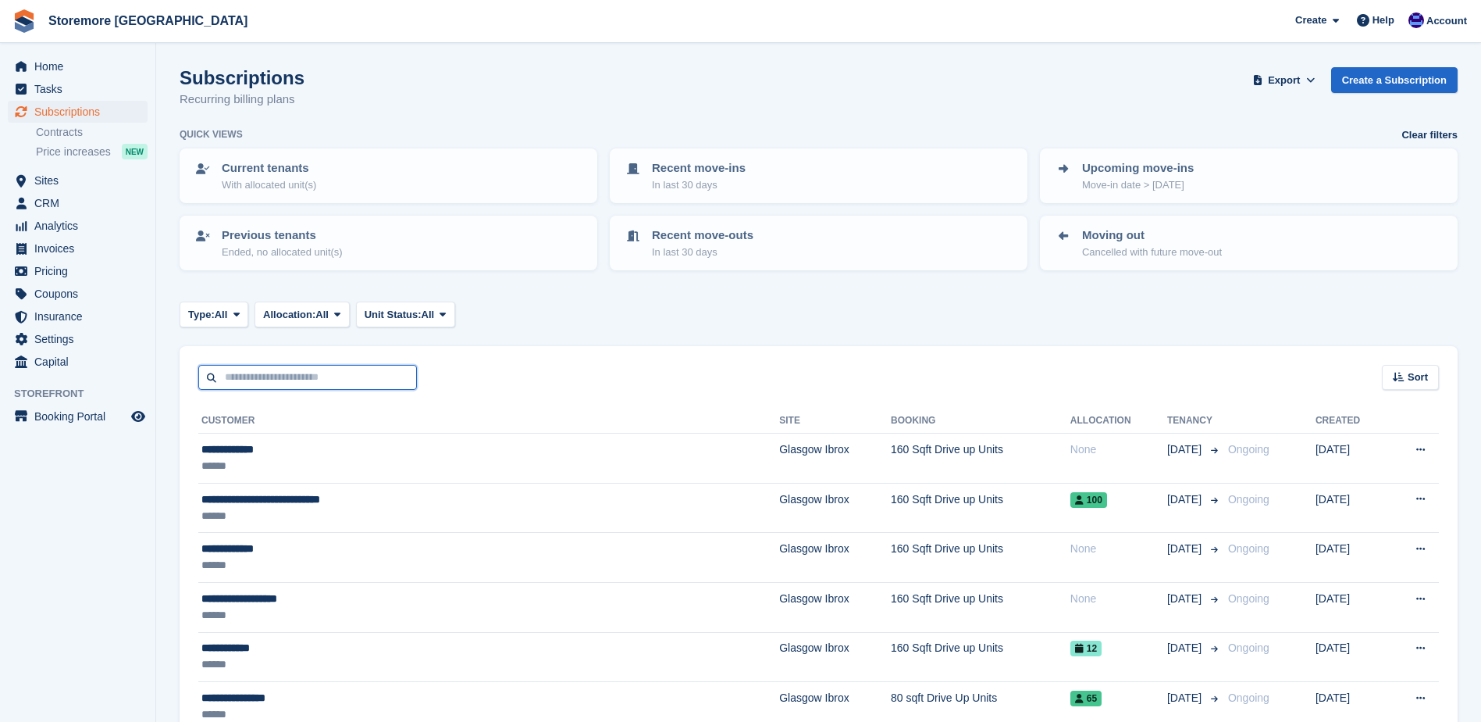
click at [326, 378] on input "text" at bounding box center [307, 378] width 219 height 26
type input "********"
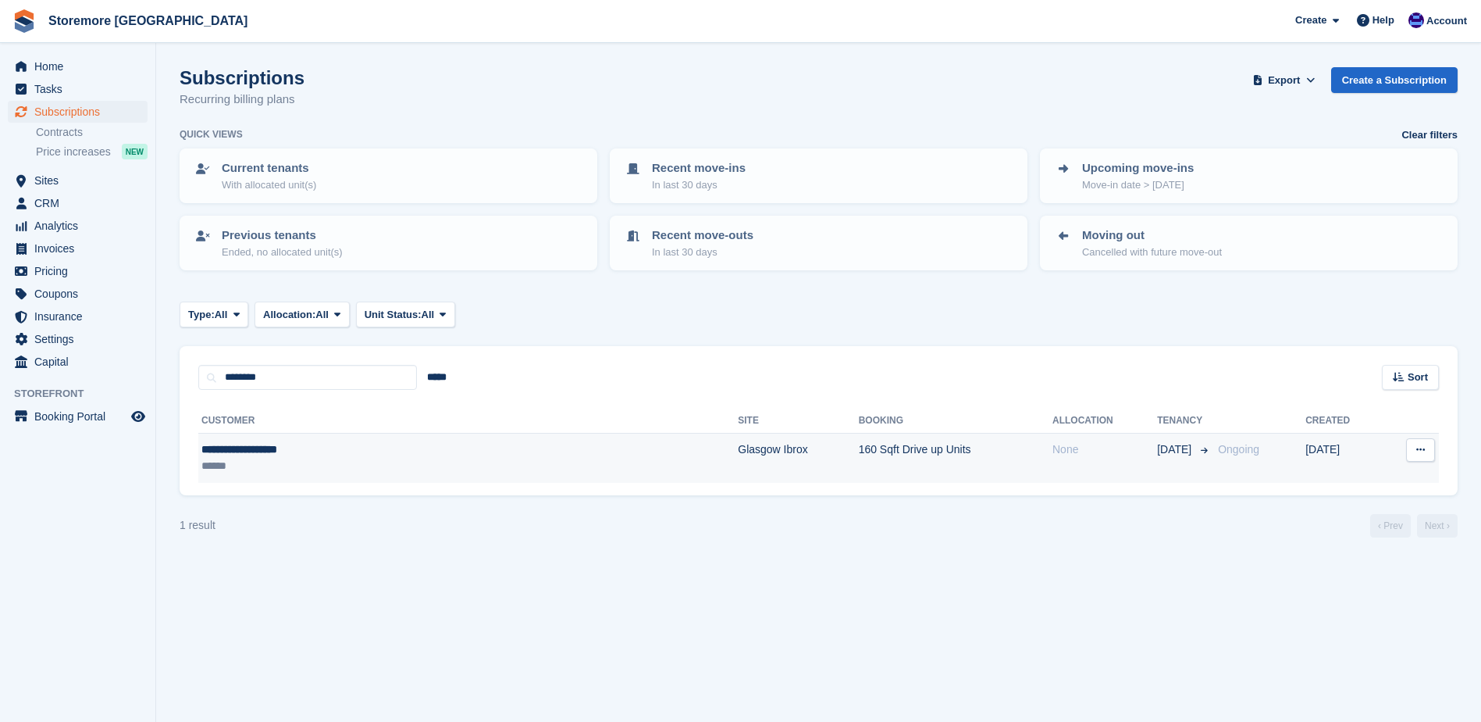
click at [459, 469] on div "******" at bounding box center [356, 466] width 310 height 16
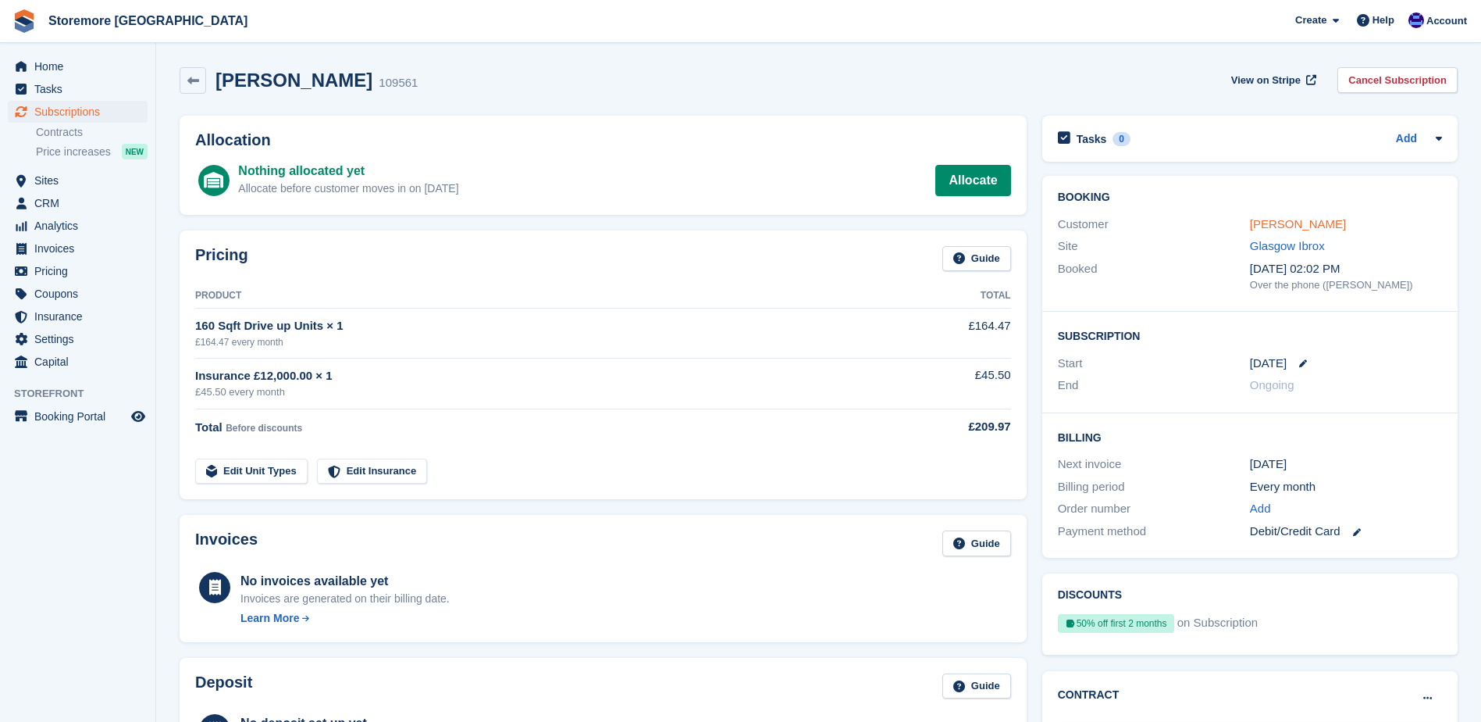
click at [1309, 226] on link "Mr Raymond Cummings" at bounding box center [1298, 223] width 96 height 13
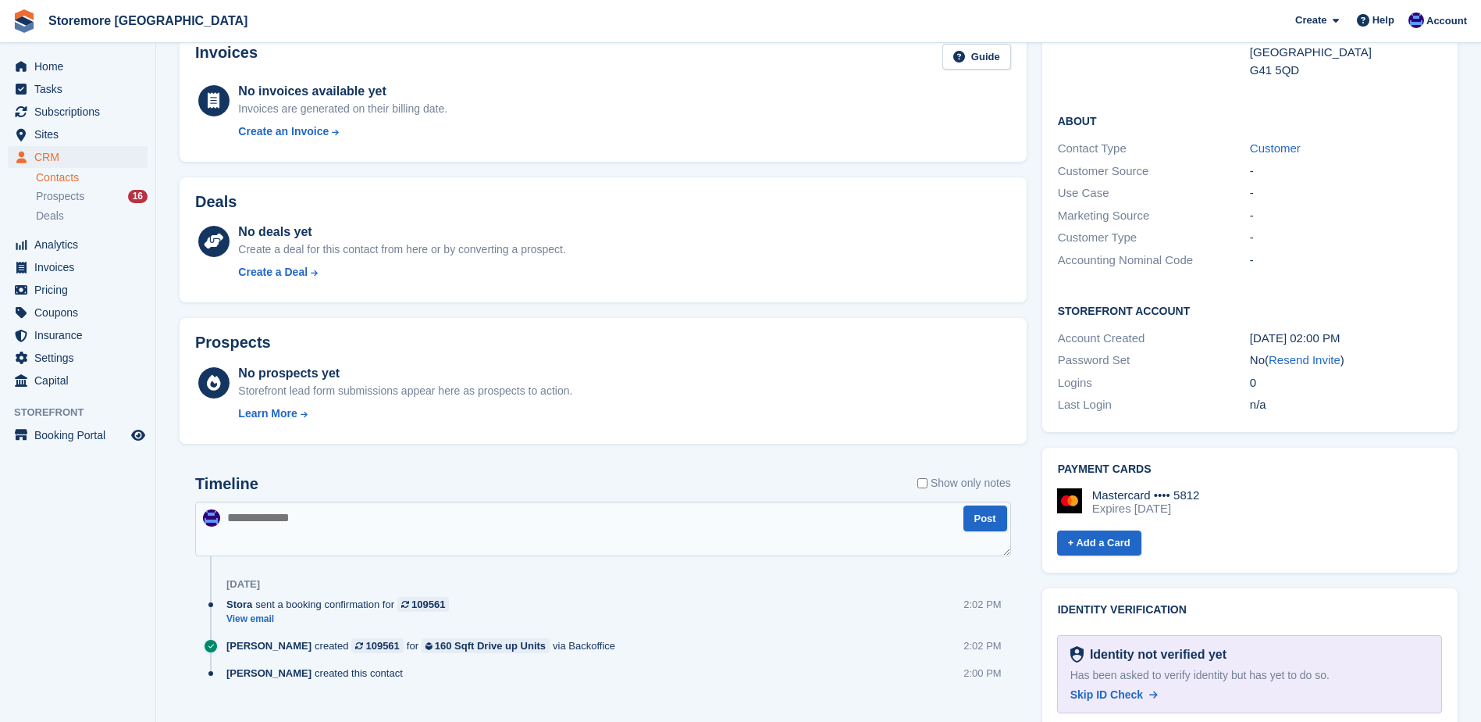
scroll to position [296, 0]
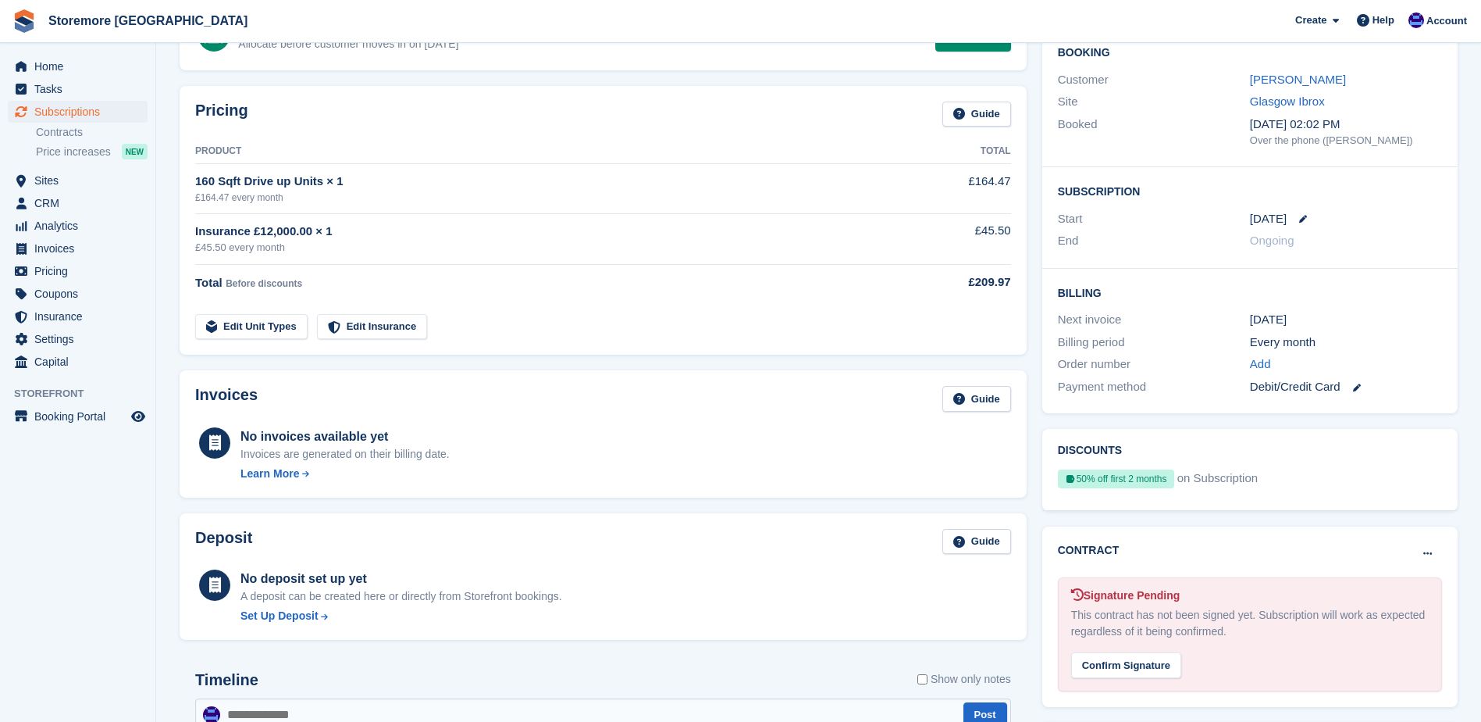
scroll to position [105, 0]
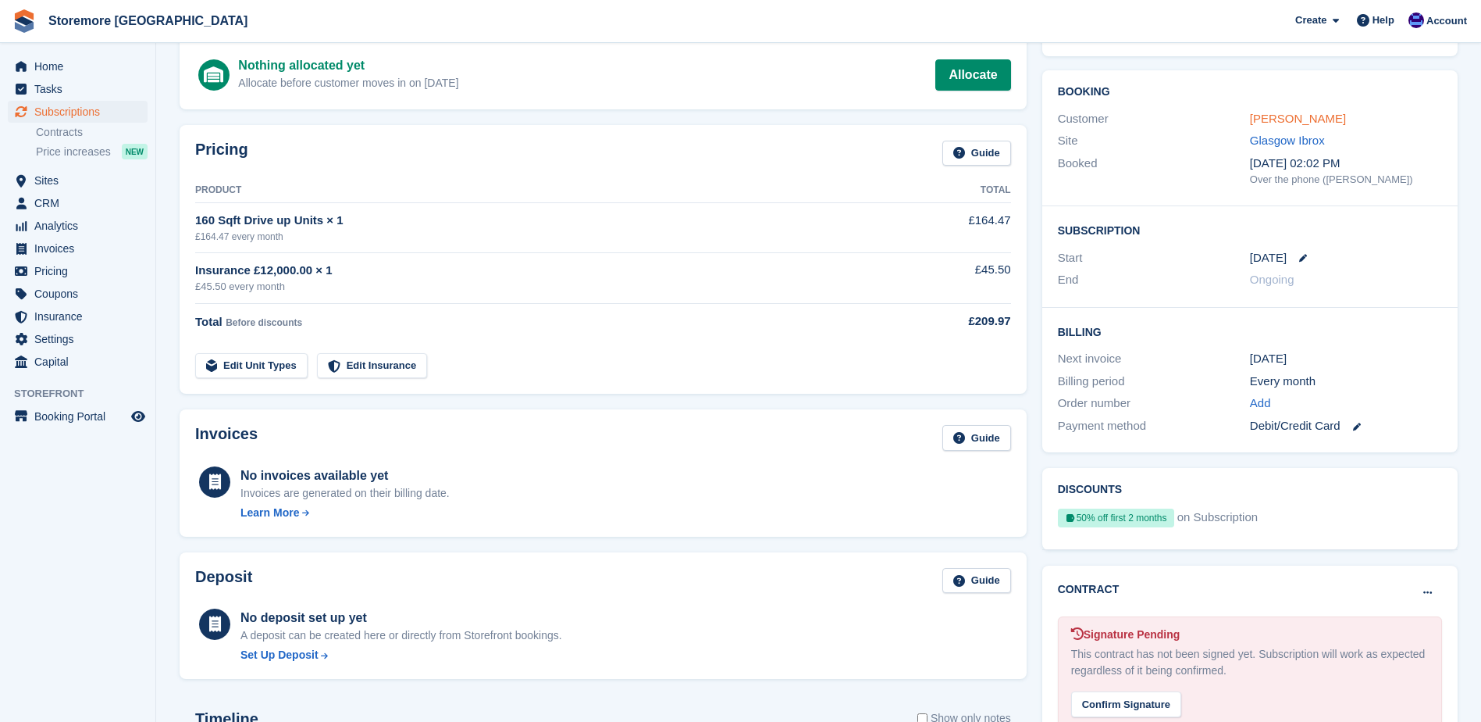
click at [1303, 121] on link "Mr Raymond Cummings" at bounding box center [1298, 118] width 96 height 13
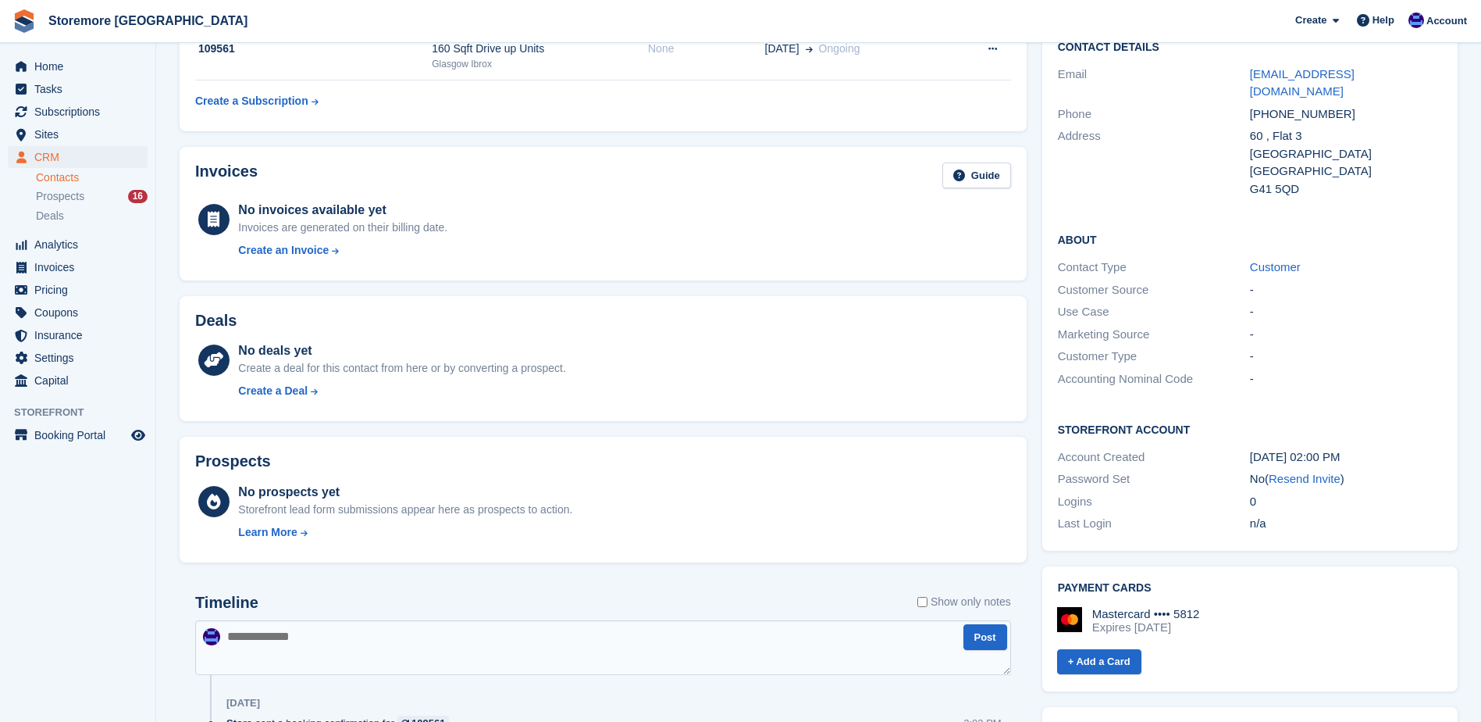
scroll to position [156, 0]
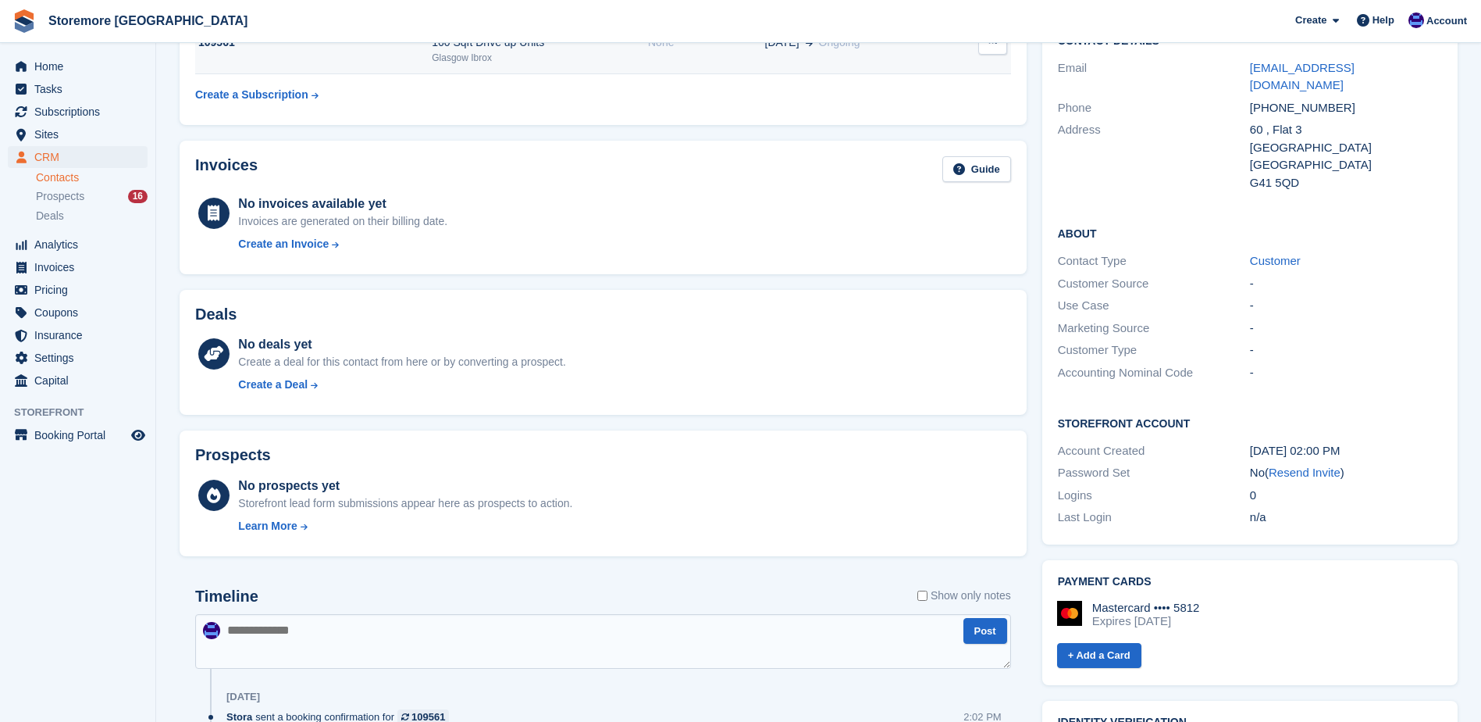
drag, startPoint x: 1314, startPoint y: 458, endPoint x: 811, endPoint y: 52, distance: 646.9
click at [1314, 465] on link "Resend Invite" at bounding box center [1305, 471] width 72 height 13
